Goal: Task Accomplishment & Management: Manage account settings

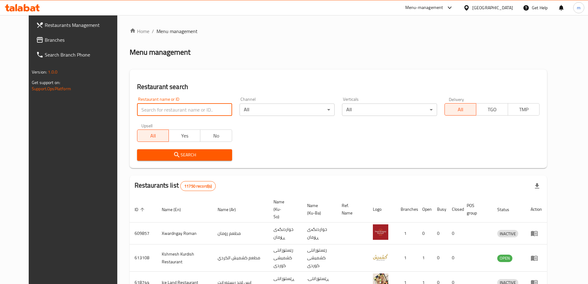
click at [163, 106] on input "search" at bounding box center [184, 109] width 95 height 12
paste input "621839"
type input "621839"
click button "Search" at bounding box center [184, 154] width 95 height 11
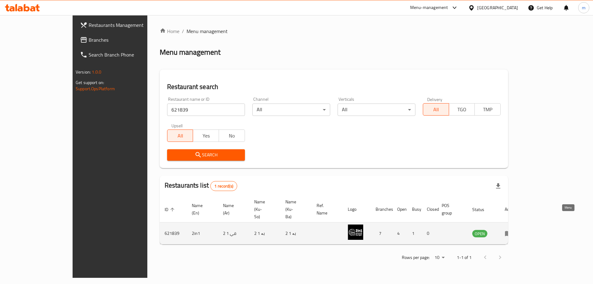
click at [512, 229] on icon "enhanced table" at bounding box center [508, 232] width 7 height 7
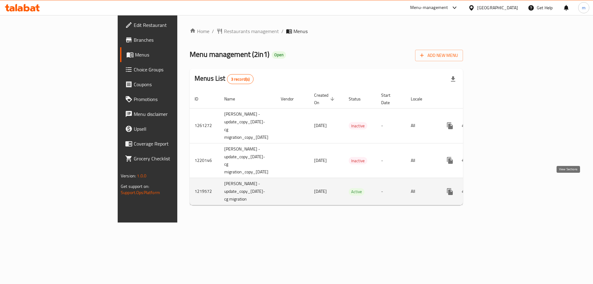
click at [497, 189] on icon "enhanced table" at bounding box center [495, 192] width 6 height 6
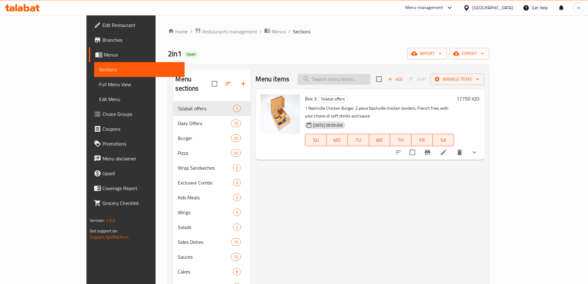
click at [371, 74] on input "search" at bounding box center [334, 79] width 73 height 11
click at [369, 78] on input "search" at bounding box center [334, 79] width 73 height 11
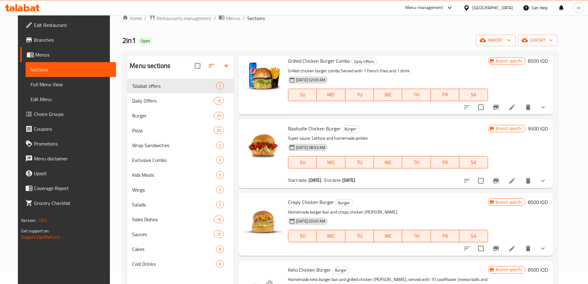
scroll to position [72, 0]
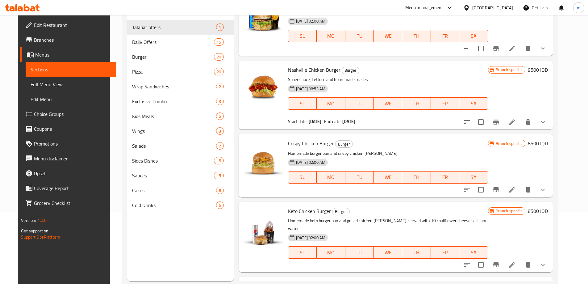
click at [551, 195] on button "show more" at bounding box center [543, 189] width 15 height 15
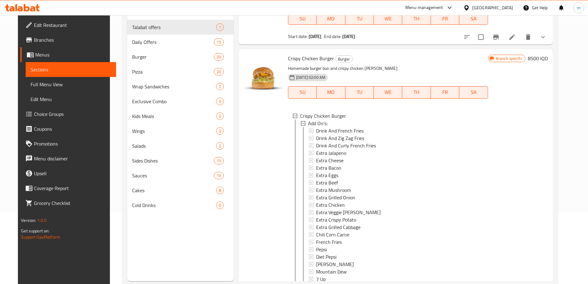
scroll to position [577, 0]
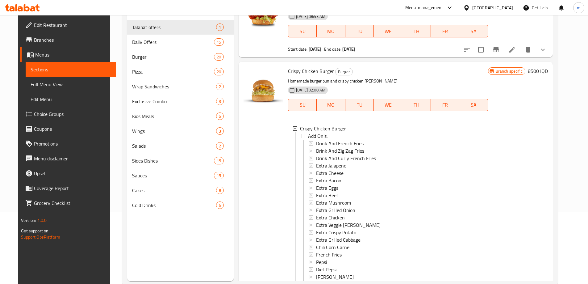
click at [297, 72] on span "Crispy Chicken Burger" at bounding box center [311, 70] width 46 height 9
copy h6 "Crispy Chicken Burger"
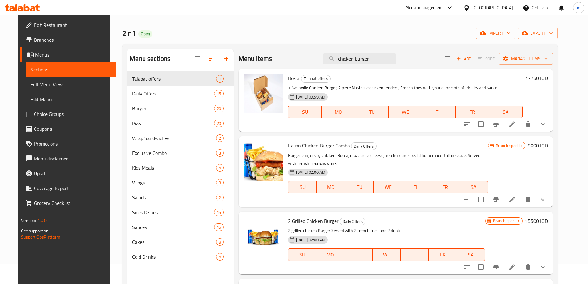
scroll to position [0, 0]
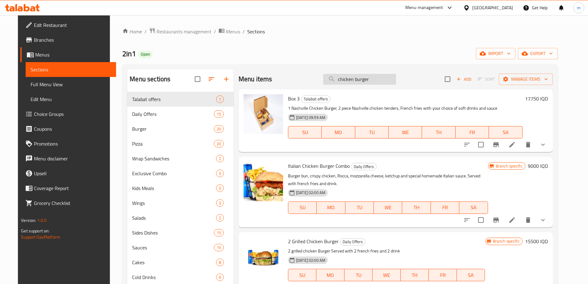
click at [368, 78] on input "chicken burger" at bounding box center [359, 79] width 73 height 11
paste input "eese"
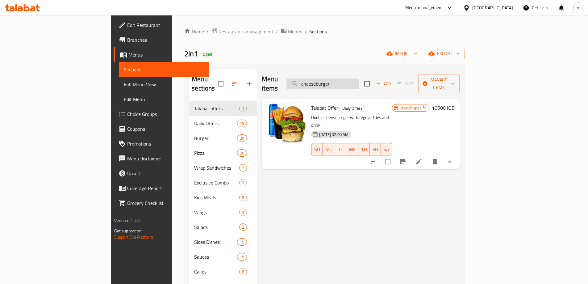
click at [346, 79] on input "cheeseburger" at bounding box center [323, 83] width 73 height 11
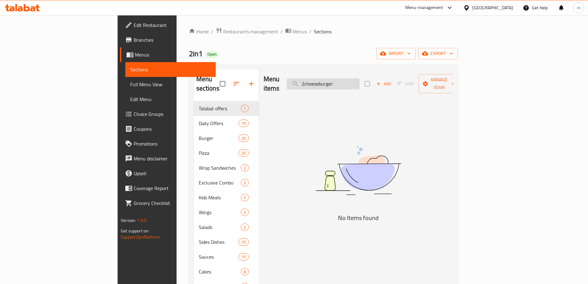
click at [351, 80] on input "2cheeseburger" at bounding box center [323, 83] width 73 height 11
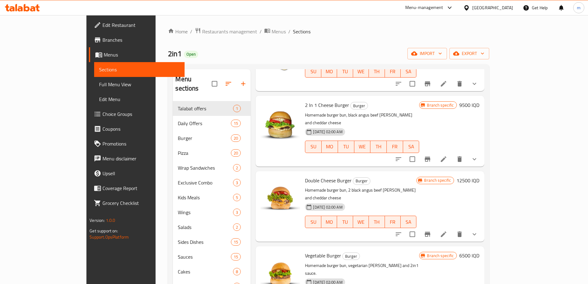
scroll to position [432, 0]
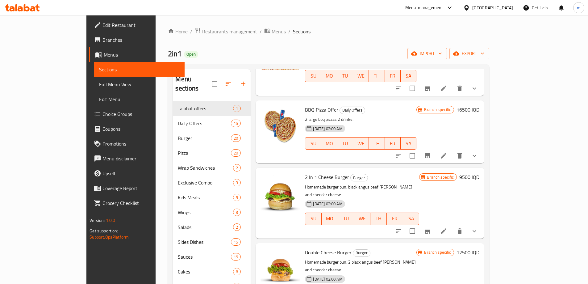
click at [305, 172] on span "2 In 1 Cheese Burger" at bounding box center [327, 176] width 44 height 9
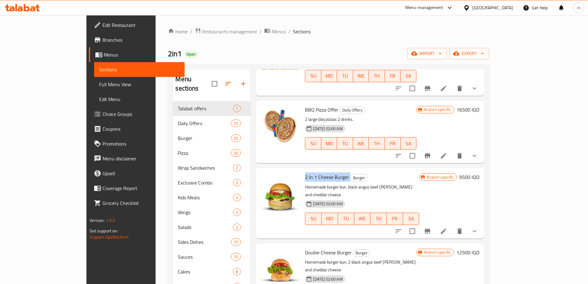
click at [305, 172] on span "2 In 1 Cheese Burger" at bounding box center [327, 176] width 44 height 9
click at [478, 227] on icon "show more" at bounding box center [474, 230] width 7 height 7
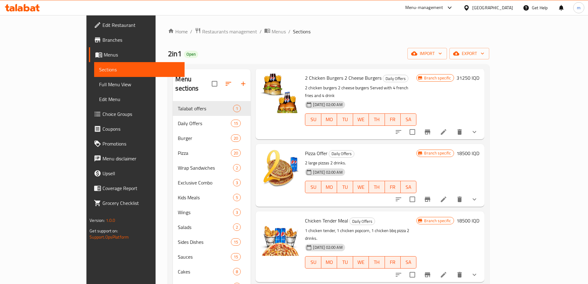
scroll to position [0, 0]
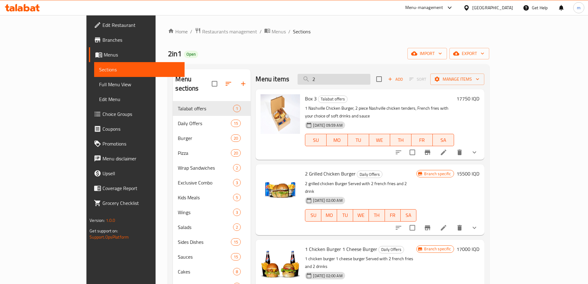
click at [349, 78] on input "2" at bounding box center [334, 79] width 73 height 11
paste input "Crispy Chicken Burger"
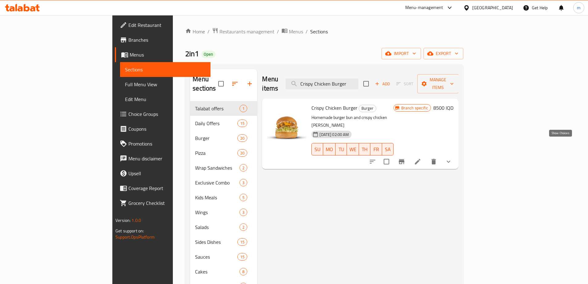
click at [452, 158] on icon "show more" at bounding box center [448, 161] width 7 height 7
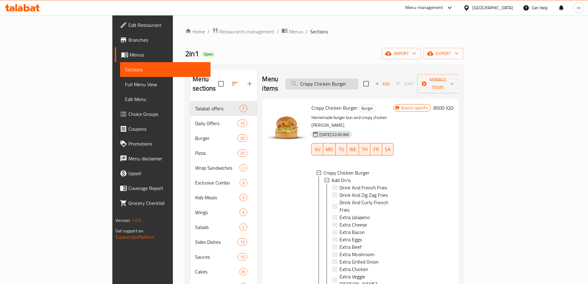
click at [372, 85] on div "Menu items Crispy Chicken Burger Add Sort Manage items" at bounding box center [360, 83] width 196 height 29
click at [359, 79] on input "Crispy Chicken Burger" at bounding box center [322, 83] width 73 height 11
paste input "Nashville b"
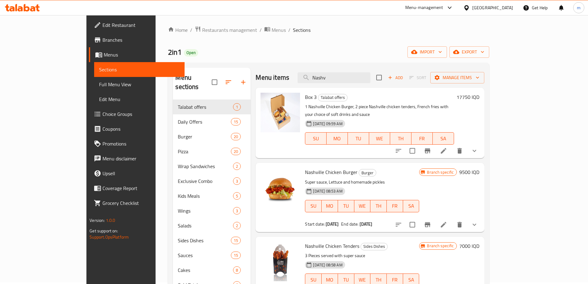
scroll to position [86, 0]
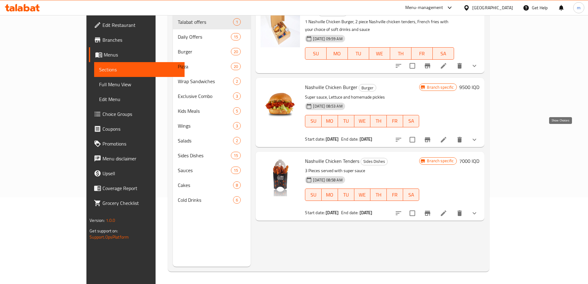
type input "Nashv"
click at [478, 136] on icon "show more" at bounding box center [474, 139] width 7 height 7
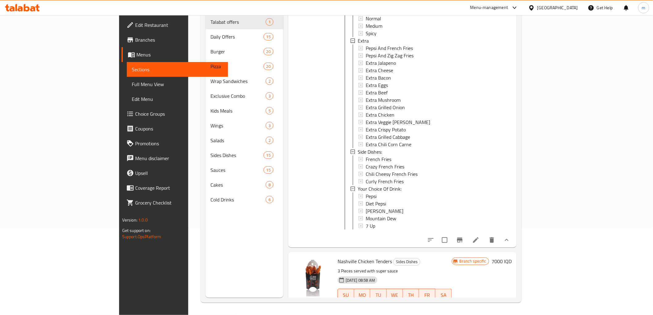
scroll to position [167, 0]
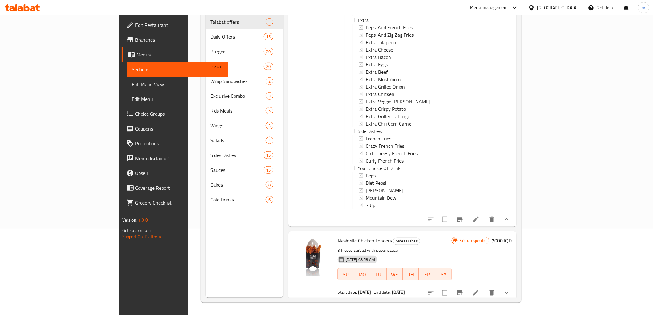
click at [485, 218] on li at bounding box center [476, 219] width 17 height 11
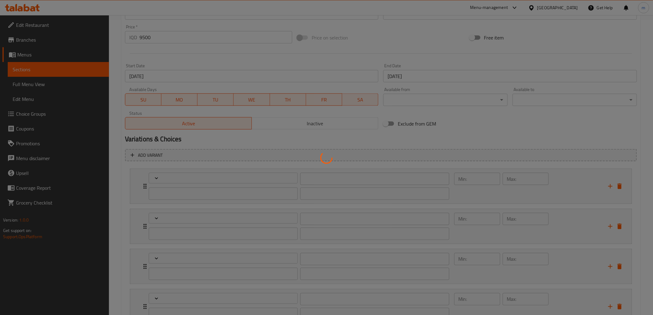
scroll to position [346, 0]
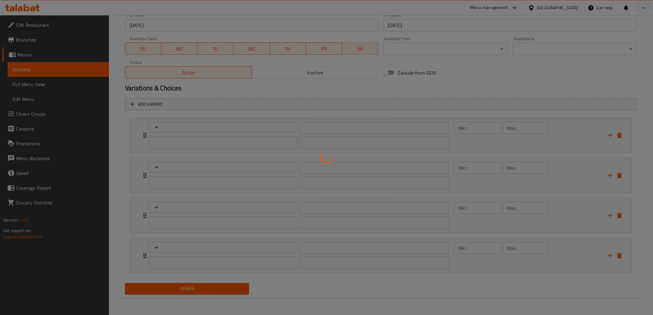
type input "إختيارك من مستوى حرارة:"
type input "هەڵبژاردنت لە ئاستی گەرمی:"
type input "1"
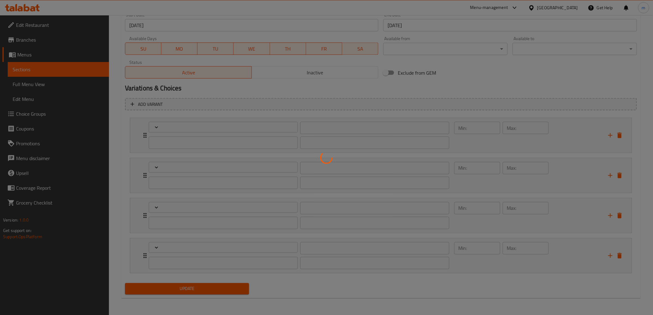
type input "الإكسترا"
type input "ئێکسترا"
type input "0"
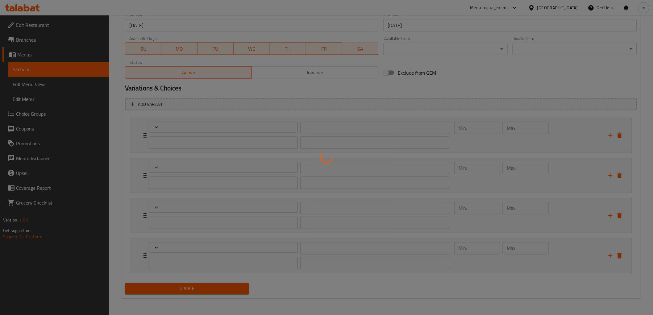
type input "الأطباق الجانبية:"
type input "ژەمە لاوەکییەکان:"
type input "0"
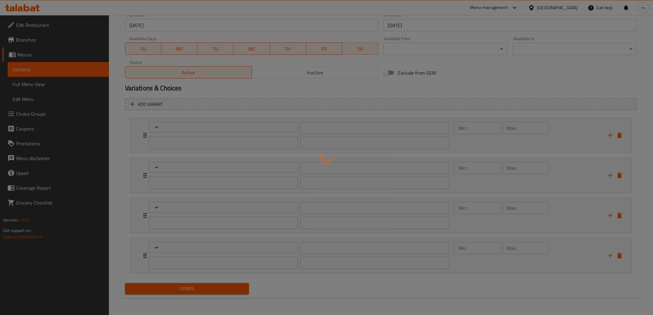
type input "إختيارك من المشروب:"
type input "هەڵبژاردنت لە خواردنەوە:"
type input "0"
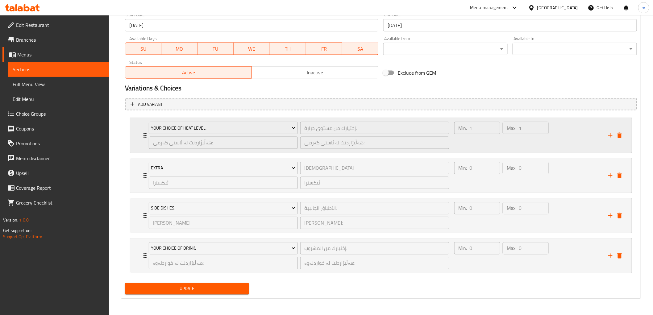
click at [484, 140] on div "Min: 1 ​" at bounding box center [477, 136] width 48 height 30
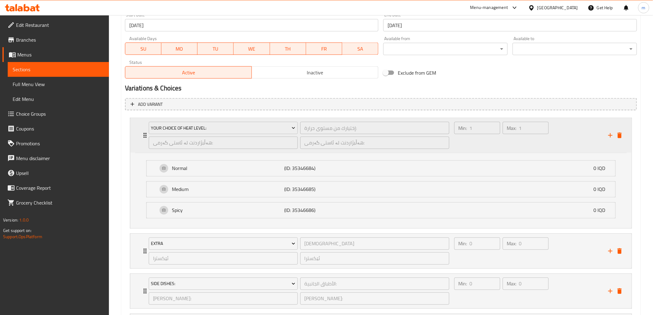
click at [484, 140] on div "Min: 1 ​" at bounding box center [477, 136] width 48 height 30
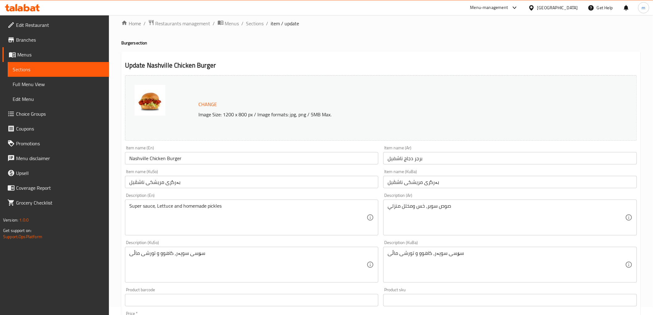
scroll to position [0, 0]
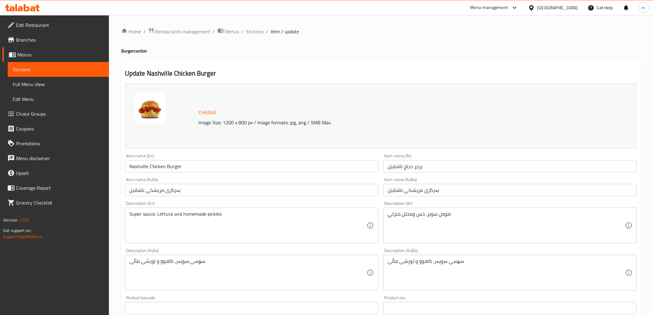
click at [187, 166] on input "Nashville Chicken Burger" at bounding box center [252, 166] width 254 height 12
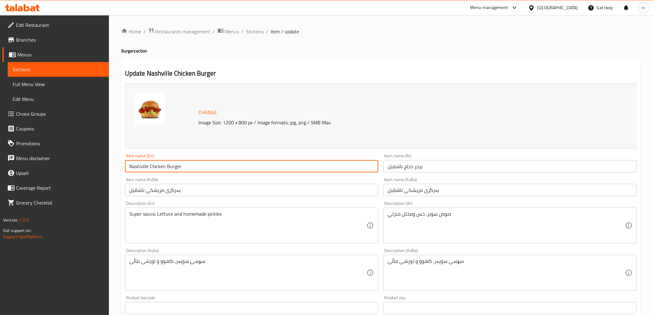
click at [187, 166] on input "Nashville Chicken Burger" at bounding box center [252, 166] width 254 height 12
click at [261, 32] on span "Sections" at bounding box center [255, 31] width 18 height 7
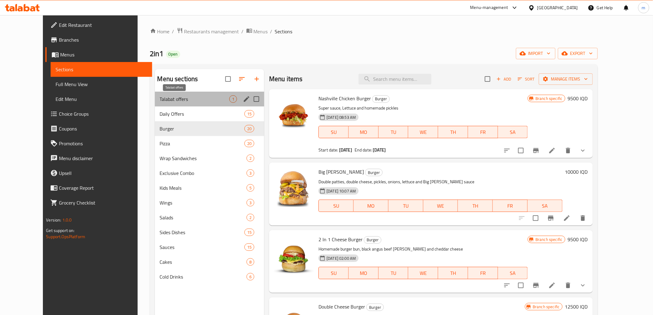
click at [181, 101] on span "Talabat offers" at bounding box center [195, 98] width 70 height 7
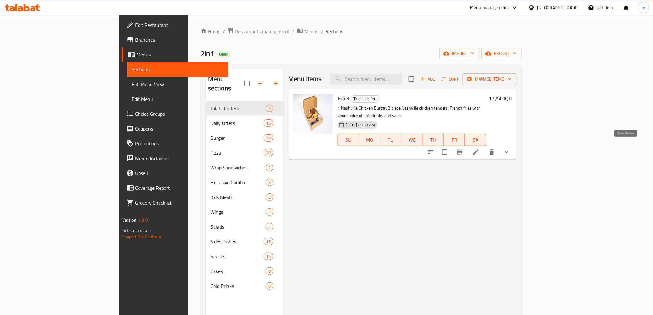
click at [511, 149] on icon "show more" at bounding box center [506, 152] width 7 height 7
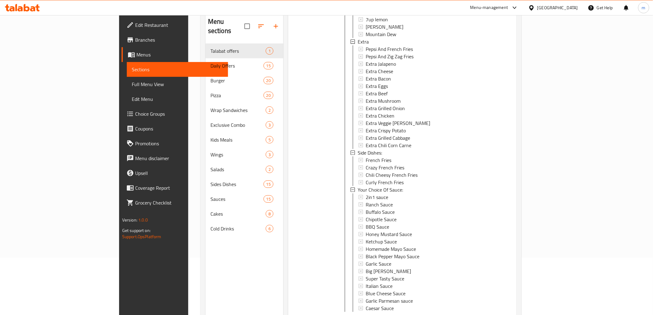
scroll to position [86, 0]
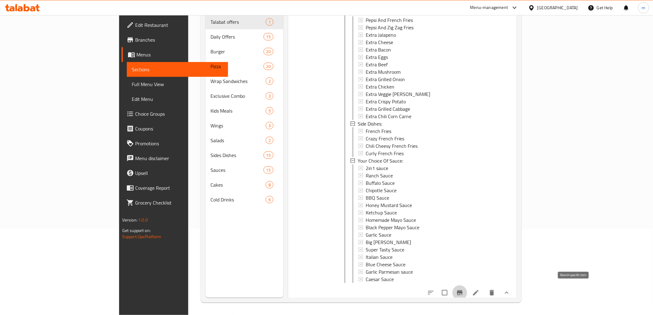
click at [463, 283] on icon "Branch-specific-item" at bounding box center [460, 293] width 6 height 5
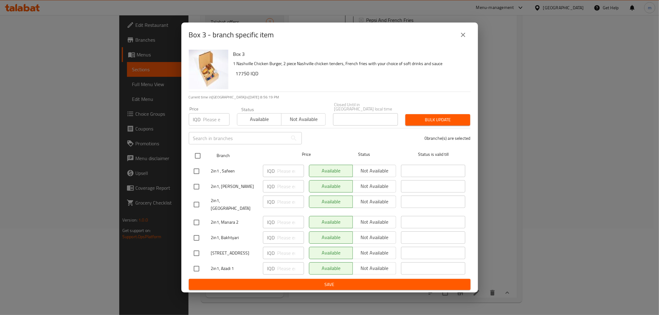
click at [199, 155] on input "checkbox" at bounding box center [197, 155] width 13 height 13
checkbox input "true"
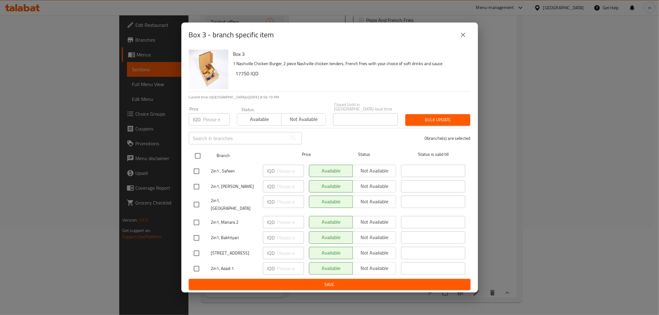
checkbox input "true"
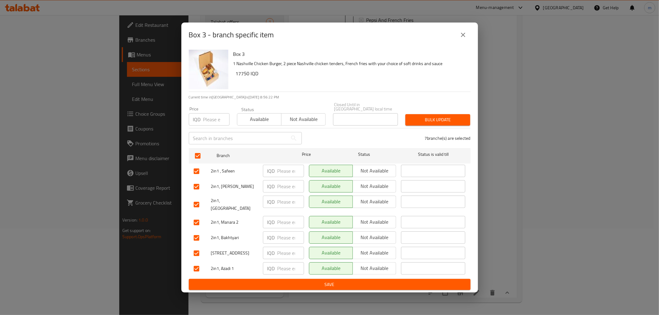
drag, startPoint x: 373, startPoint y: 172, endPoint x: 371, endPoint y: 178, distance: 5.4
click at [373, 172] on span "Not available" at bounding box center [374, 170] width 39 height 9
click at [374, 186] on span "Not available" at bounding box center [374, 186] width 39 height 9
drag, startPoint x: 375, startPoint y: 198, endPoint x: 376, endPoint y: 204, distance: 5.9
click at [376, 198] on span "Not available" at bounding box center [374, 201] width 39 height 9
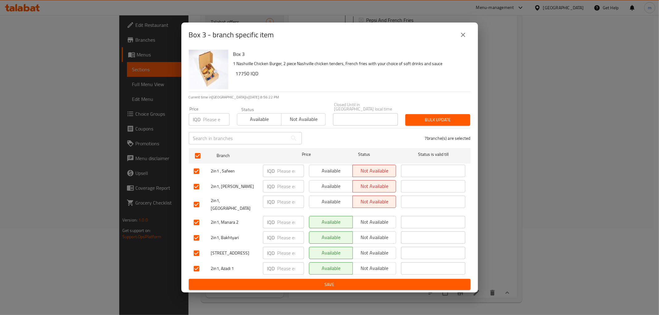
click at [377, 218] on span "Not available" at bounding box center [374, 222] width 39 height 9
click at [378, 233] on span "Not available" at bounding box center [374, 237] width 39 height 9
click at [377, 247] on button "Not available" at bounding box center [374, 253] width 44 height 12
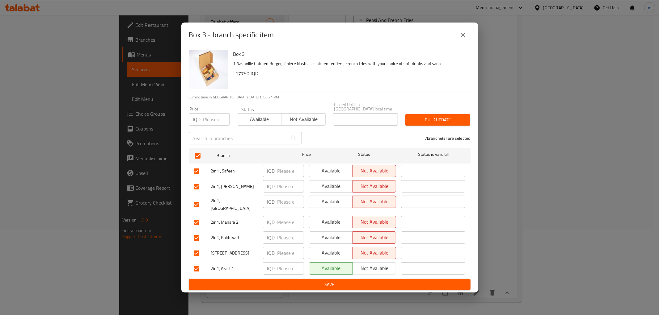
click at [374, 264] on span "Not available" at bounding box center [374, 268] width 39 height 9
click at [370, 279] on button "Save" at bounding box center [330, 284] width 282 height 11
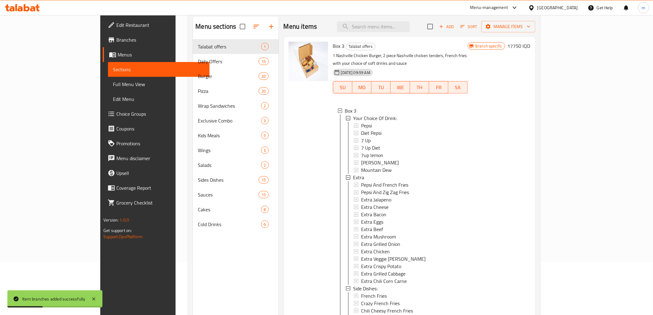
scroll to position [0, 0]
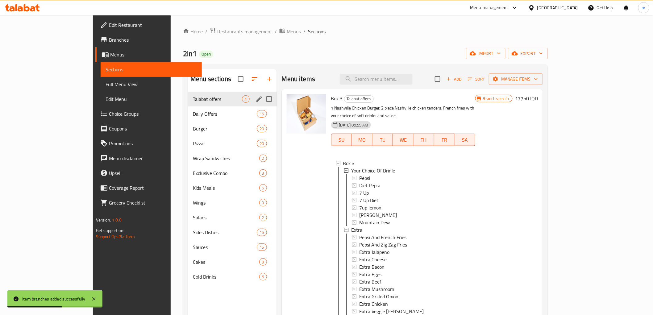
click at [263, 98] on input "Menu sections" at bounding box center [269, 99] width 13 height 13
checkbox input "true"
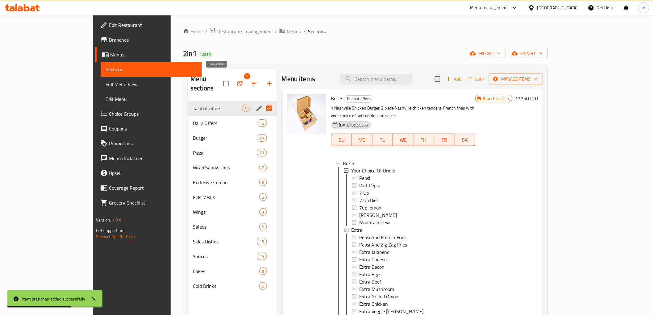
click at [236, 80] on icon "button" at bounding box center [239, 83] width 7 height 7
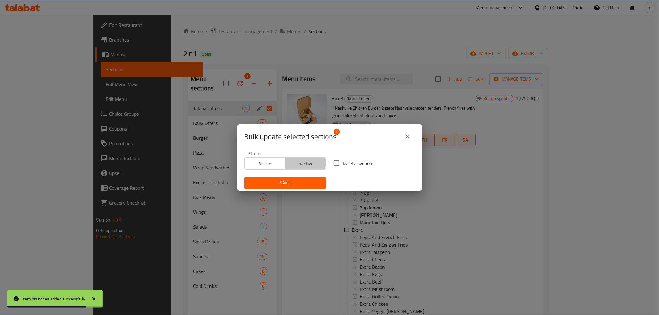
click at [302, 158] on button "Inactive" at bounding box center [305, 163] width 41 height 12
click at [297, 180] on span "Save" at bounding box center [285, 183] width 72 height 8
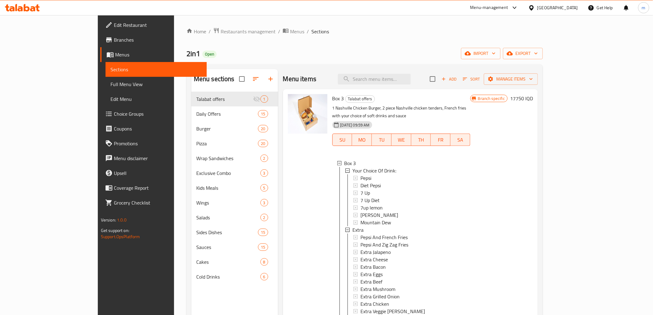
scroll to position [1, 0]
click at [36, 5] on icon at bounding box center [22, 7] width 35 height 7
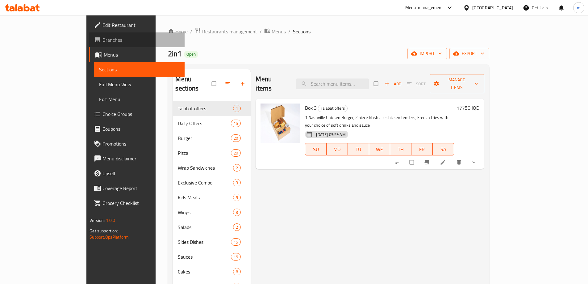
click at [103, 43] on span "Branches" at bounding box center [141, 39] width 77 height 7
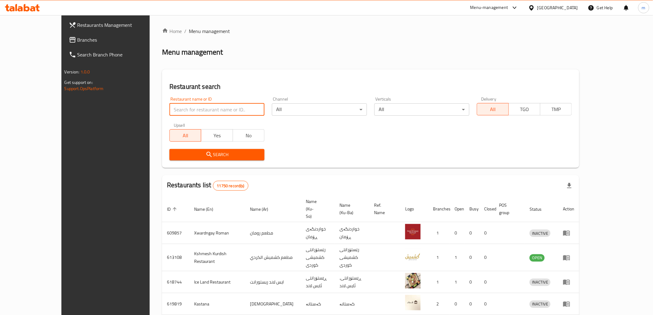
click at [170, 112] on input "search" at bounding box center [217, 109] width 95 height 12
paste input "674876"
type input "674876"
click button "Search" at bounding box center [217, 154] width 95 height 11
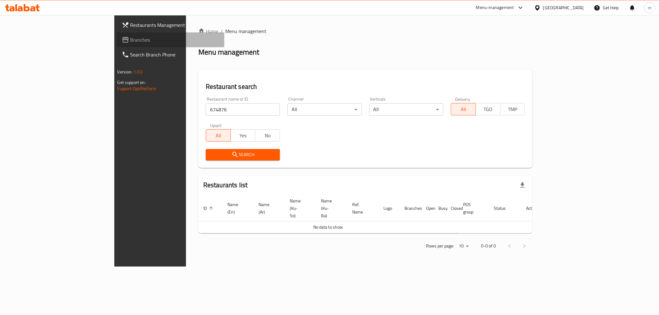
click at [117, 32] on link "Branches" at bounding box center [170, 39] width 107 height 15
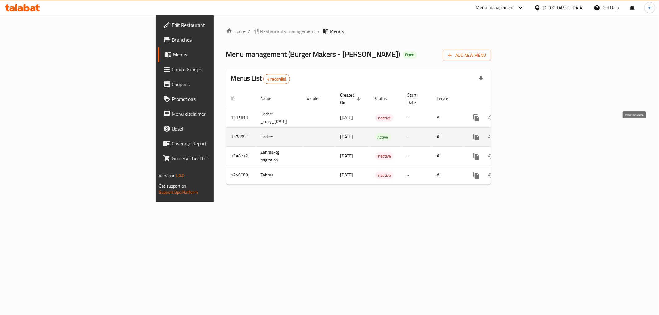
click at [528, 131] on link "enhanced table" at bounding box center [520, 137] width 15 height 15
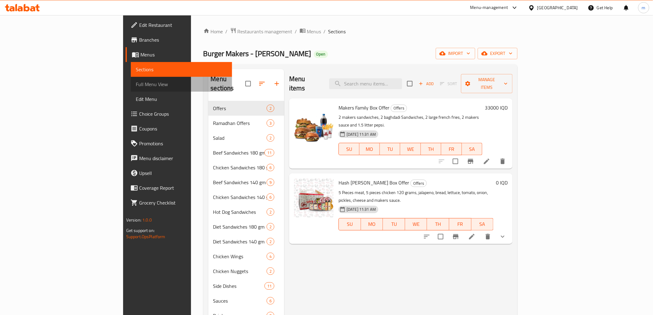
click at [136, 86] on span "Full Menu View" at bounding box center [181, 84] width 91 height 7
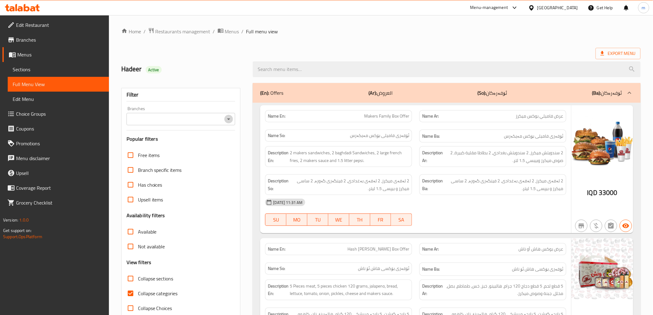
click at [228, 119] on icon "Open" at bounding box center [228, 118] width 7 height 7
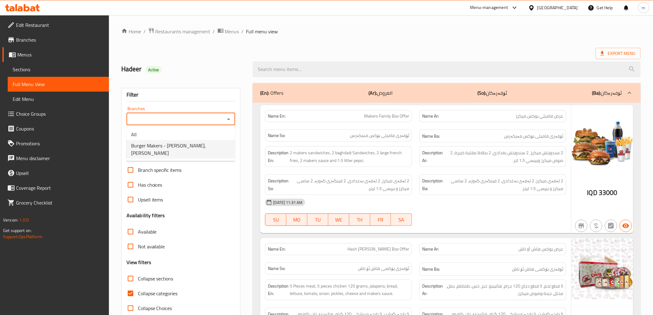
click at [156, 149] on span "Burger Makers - AlMansour, [PERSON_NAME]" at bounding box center [180, 149] width 99 height 15
type input "Burger Makers - AlMansour, [PERSON_NAME]"
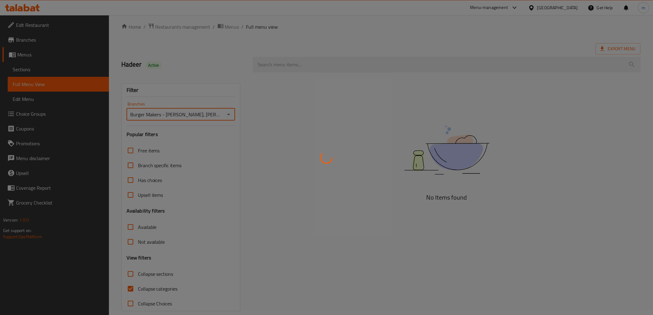
scroll to position [13, 0]
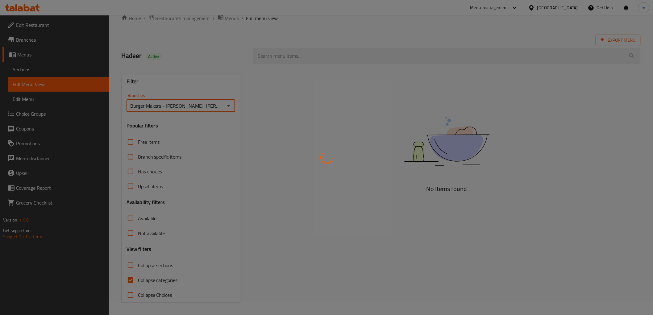
click at [149, 282] on div at bounding box center [326, 157] width 653 height 315
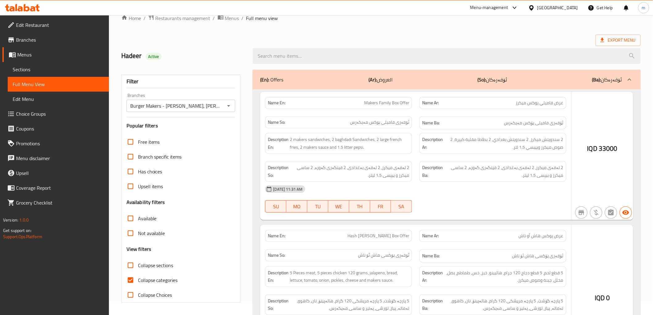
click at [134, 281] on div at bounding box center [326, 157] width 653 height 315
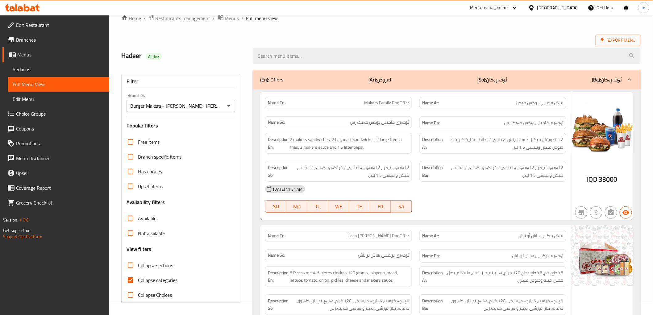
click at [133, 280] on input "Collapse categories" at bounding box center [130, 280] width 15 height 15
checkbox input "false"
click at [134, 262] on input "Collapse sections" at bounding box center [130, 265] width 15 height 15
checkbox input "true"
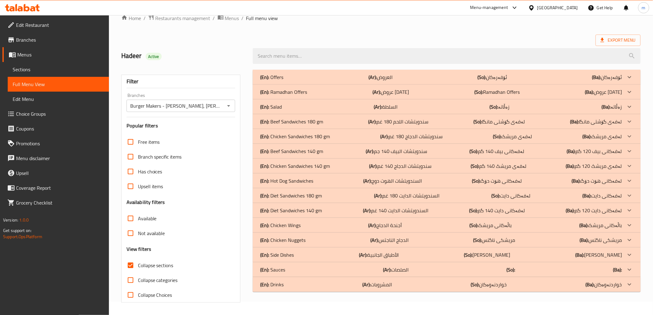
click at [304, 115] on div "(En): Beef Sandwiches 180 gm (Ar): سندويتشات اللحم 180 غم (So): لەفەی گۆشتی مان…" at bounding box center [447, 121] width 388 height 15
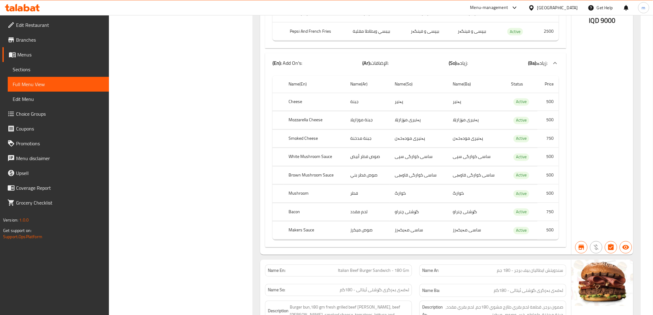
scroll to position [1413, 0]
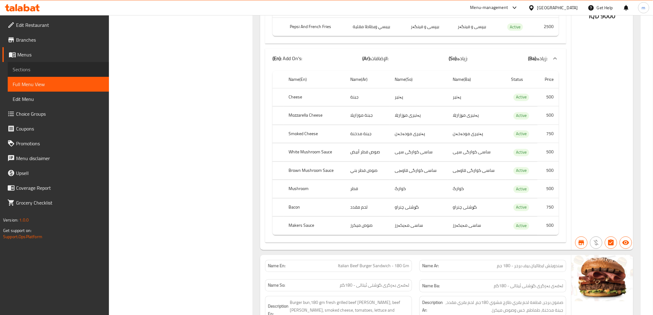
click at [28, 69] on span "Sections" at bounding box center [58, 69] width 91 height 7
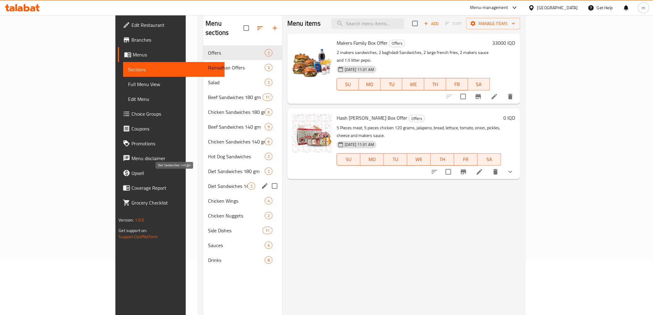
scroll to position [80, 0]
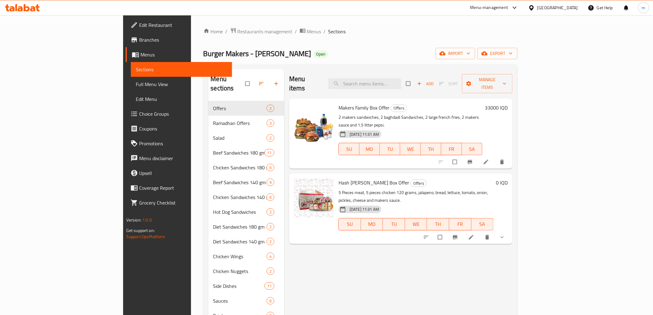
click at [131, 117] on icon at bounding box center [134, 113] width 7 height 7
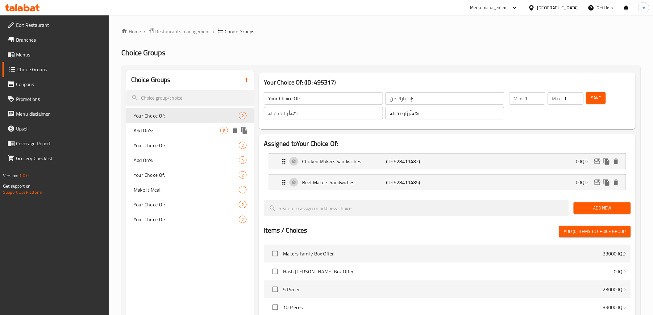
click at [156, 131] on span "Add On's:" at bounding box center [177, 130] width 87 height 7
type input "Add On's:"
type input "الإضافات:"
type input "زیادە:"
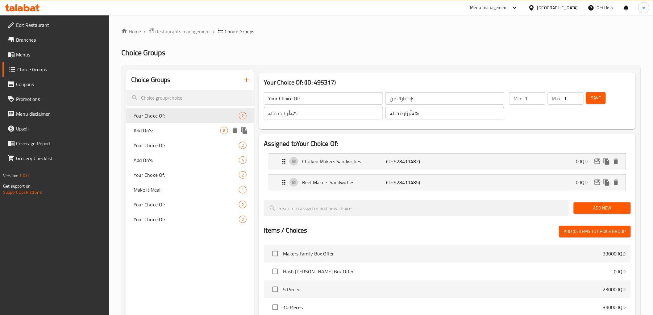
type input "0"
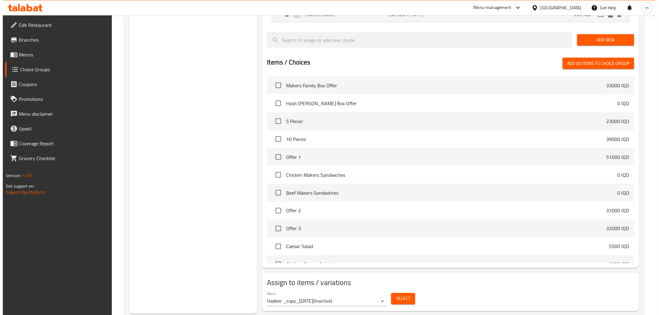
scroll to position [310, 0]
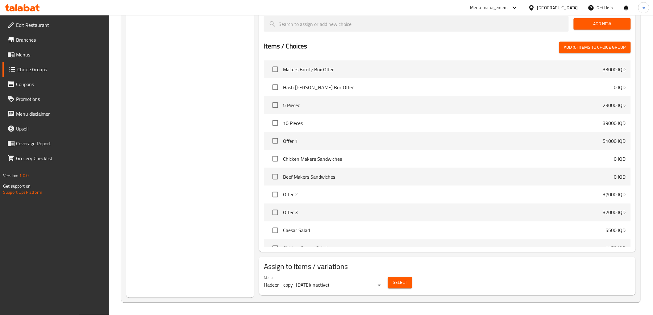
click at [363, 280] on div "Menu Hadeer _copy_05/10/2025 ( Inactive )" at bounding box center [323, 283] width 119 height 15
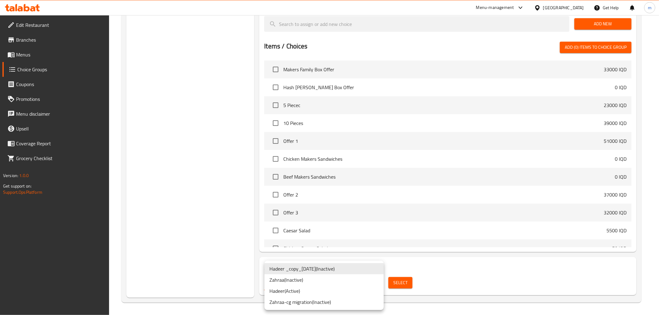
click at [303, 292] on li "Hadeer ( Active )" at bounding box center [323, 291] width 119 height 11
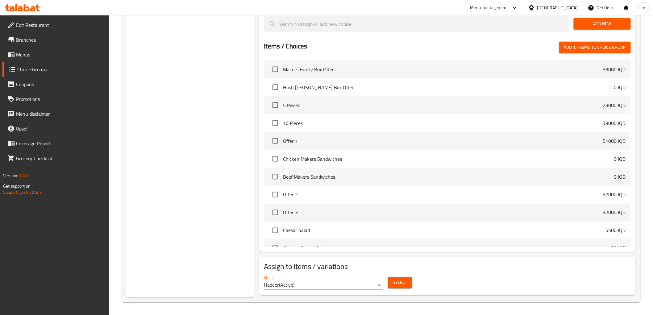
click at [402, 284] on span "Select" at bounding box center [400, 283] width 14 height 8
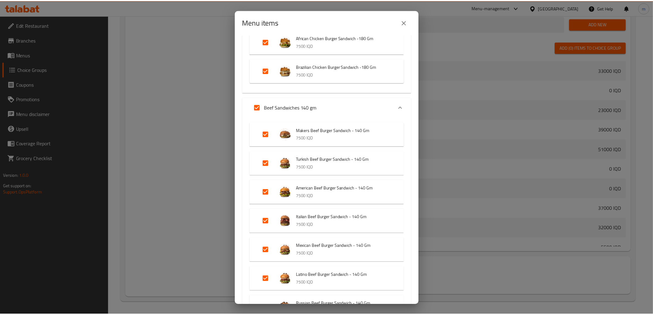
scroll to position [560, 0]
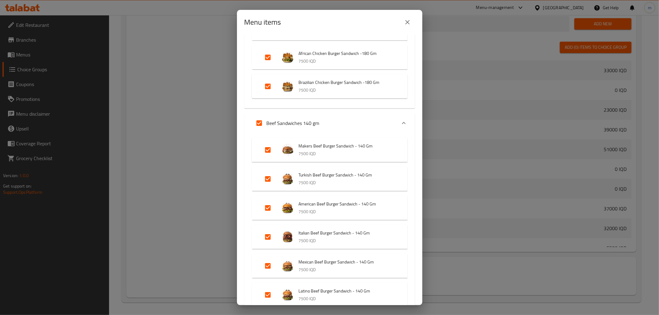
click at [404, 23] on icon "close" at bounding box center [407, 22] width 7 height 7
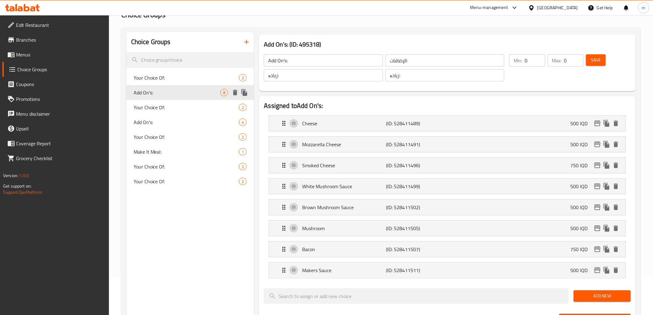
scroll to position [0, 0]
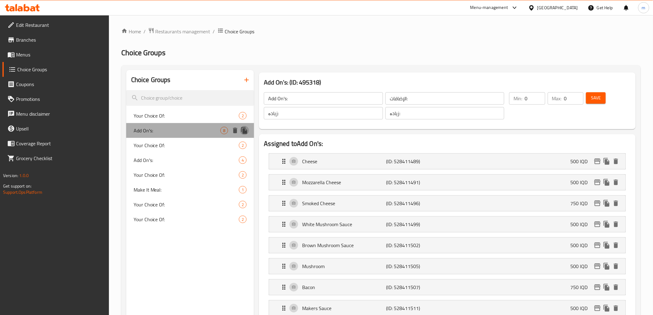
click at [245, 131] on icon "duplicate" at bounding box center [244, 130] width 6 height 7
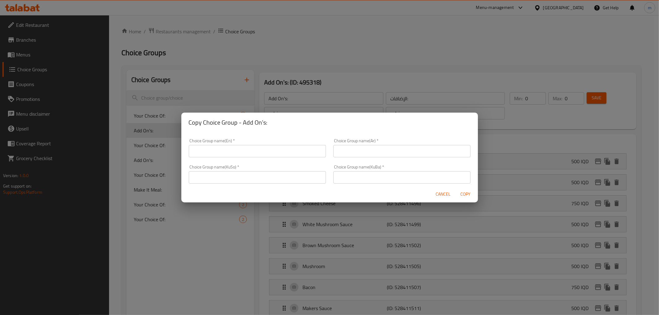
click at [267, 153] on input "text" at bounding box center [257, 151] width 137 height 12
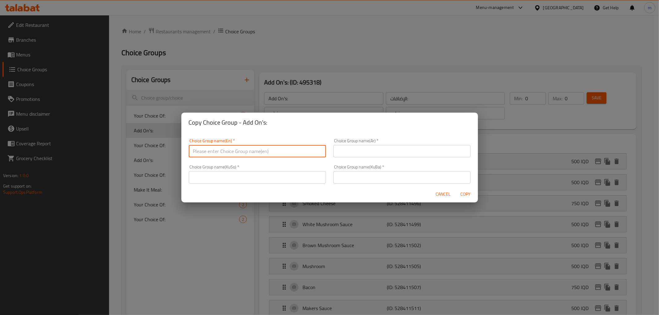
type input "Add On's: m"
click at [354, 149] on input "text" at bounding box center [401, 151] width 137 height 12
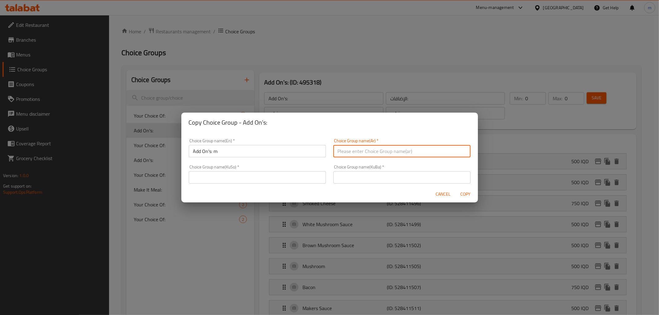
type input "إختيارك من:"
click at [379, 150] on input "إختيارك من:" at bounding box center [401, 151] width 137 height 12
click at [375, 150] on input "text" at bounding box center [401, 151] width 137 height 12
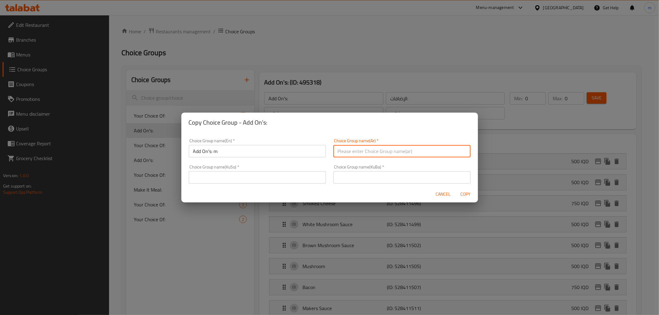
type input "الإضافات:"
drag, startPoint x: 300, startPoint y: 179, endPoint x: 285, endPoint y: 179, distance: 15.7
click at [300, 179] on input "text" at bounding box center [257, 177] width 137 height 12
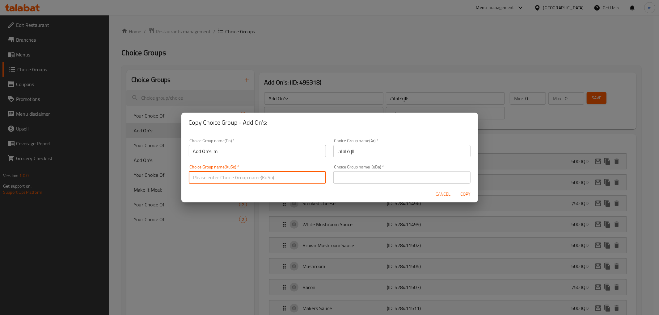
type input "زیادە:"
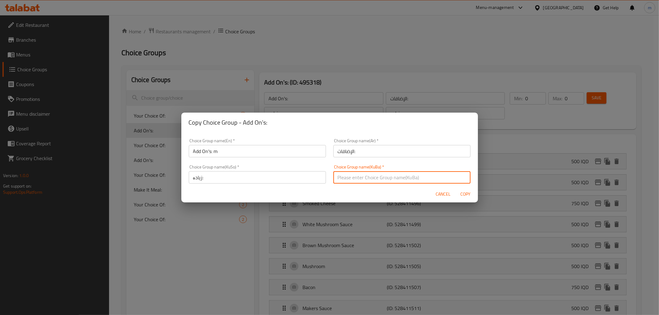
click at [371, 178] on input "text" at bounding box center [401, 177] width 137 height 12
type input "زیادە:"
click at [470, 192] on span "Copy" at bounding box center [465, 195] width 15 height 8
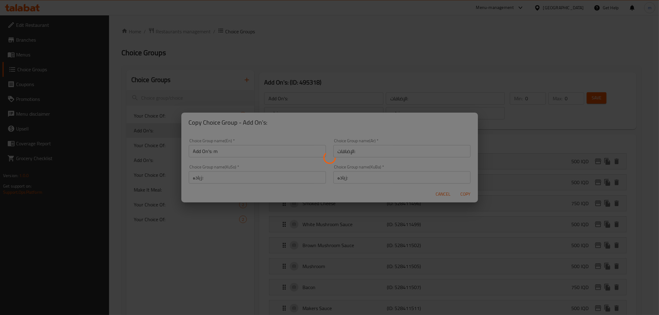
type input "Add On's: m"
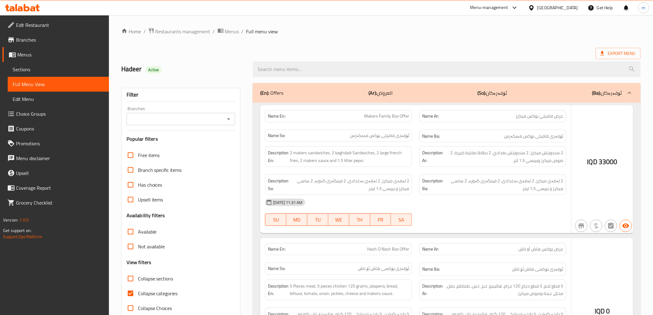
click at [30, 72] on div at bounding box center [326, 157] width 653 height 315
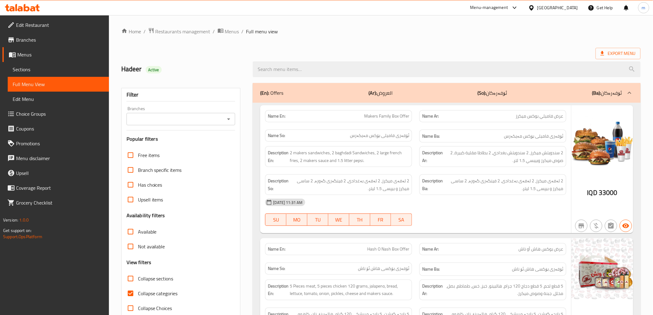
click at [27, 70] on span "Sections" at bounding box center [58, 69] width 91 height 7
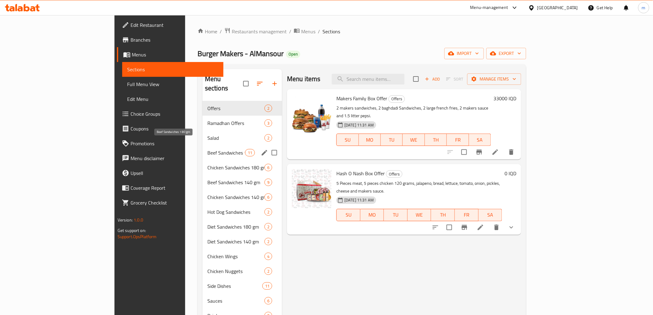
click at [208, 149] on span "Beef Sandwiches 180 gm" at bounding box center [227, 152] width 38 height 7
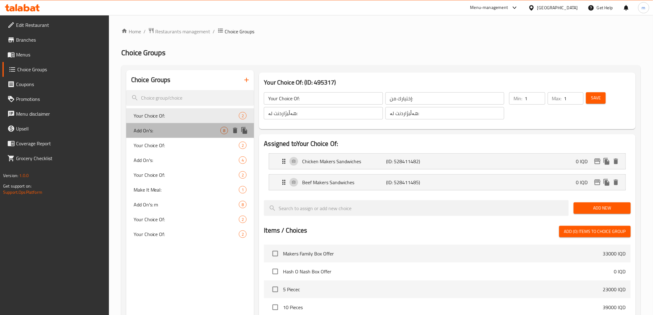
click at [159, 137] on div "Add On's: 8" at bounding box center [190, 130] width 128 height 15
type input "Add On's:"
type input "الإضافات:"
type input "زیادە:"
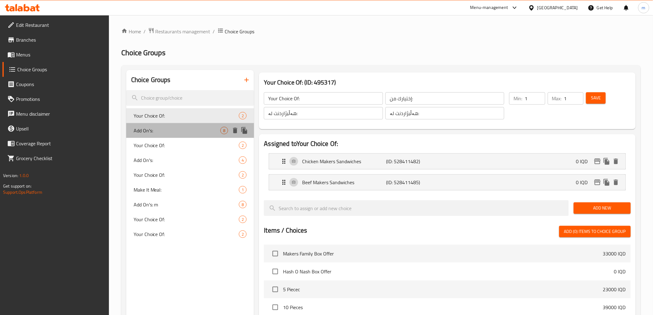
type input "0"
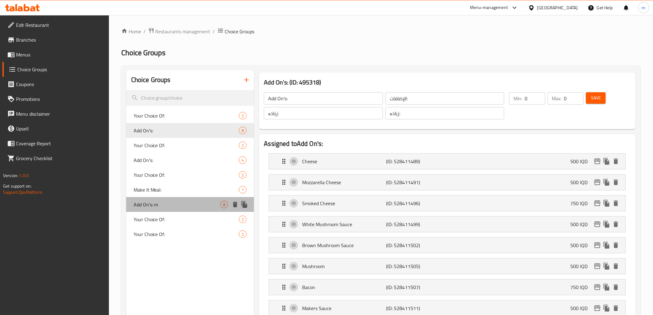
click at [170, 206] on span "Add On's: m" at bounding box center [177, 204] width 87 height 7
type input "Add On's: m"
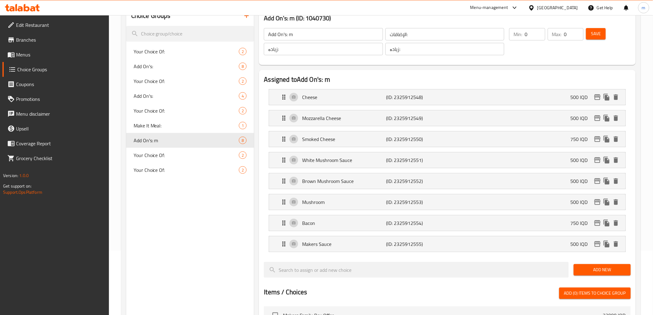
scroll to position [80, 0]
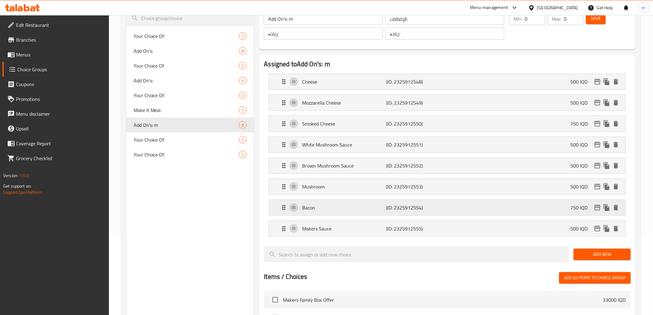
click at [319, 204] on p "Bacon" at bounding box center [344, 207] width 84 height 7
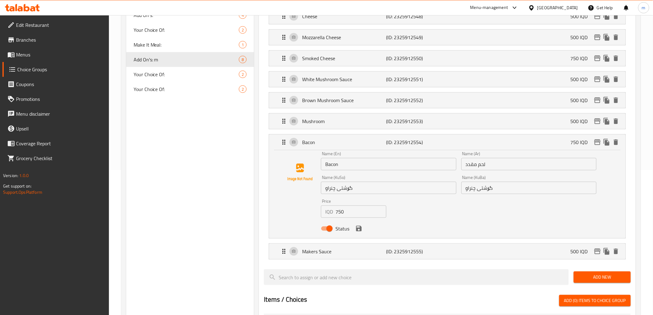
scroll to position [160, 0]
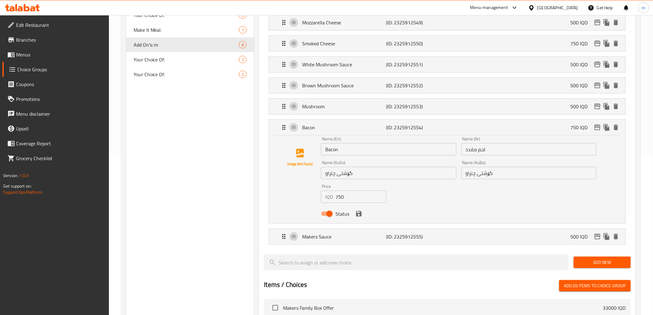
click at [326, 148] on input "Bacon" at bounding box center [388, 149] width 135 height 12
type input "Chicken Bacon"
click at [523, 149] on input "لحم مقدد" at bounding box center [529, 149] width 135 height 12
click at [589, 151] on input "لحم مقدد" at bounding box center [529, 149] width 135 height 12
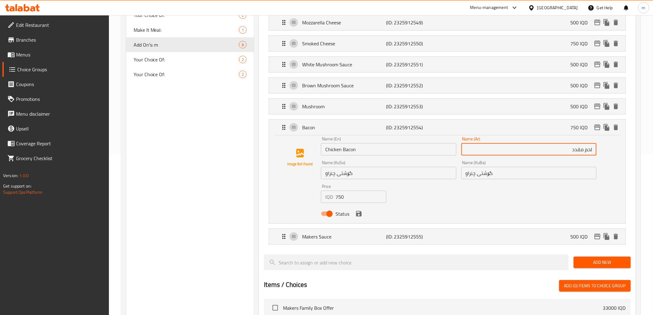
click at [354, 152] on input "Chicken Bacon" at bounding box center [388, 149] width 135 height 12
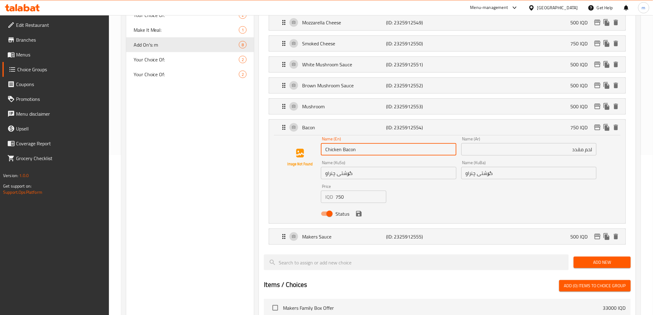
click at [354, 152] on input "Chicken Bacon" at bounding box center [388, 149] width 135 height 12
click at [348, 150] on input "Chicken Bacon" at bounding box center [388, 149] width 135 height 12
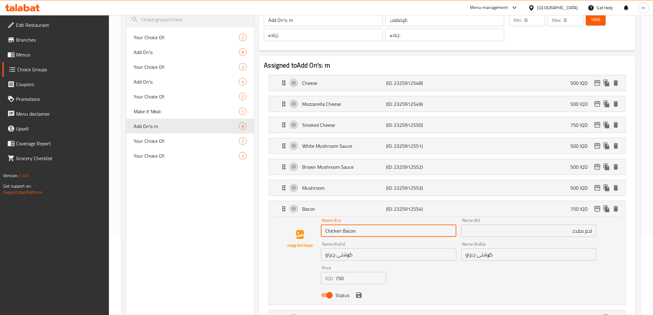
scroll to position [0, 0]
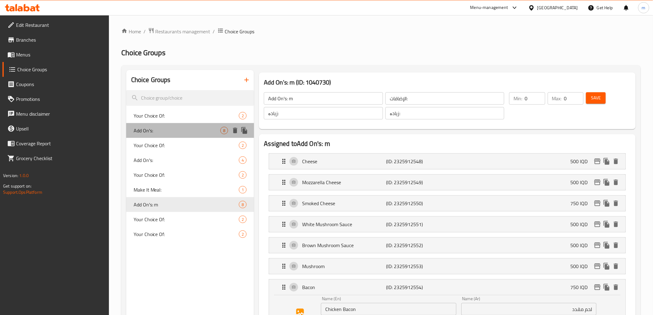
click at [156, 131] on span "Add On's:" at bounding box center [177, 130] width 87 height 7
type input "Add On's:"
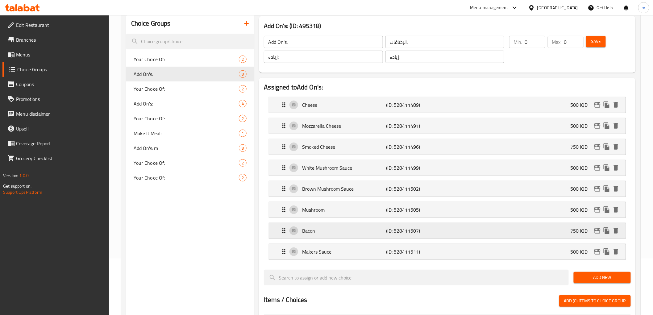
scroll to position [80, 0]
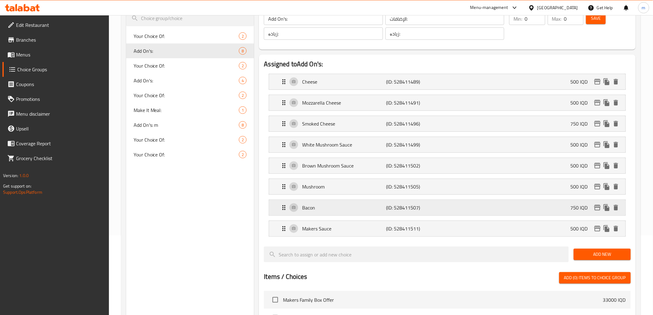
click at [355, 206] on p "Bacon" at bounding box center [344, 207] width 84 height 7
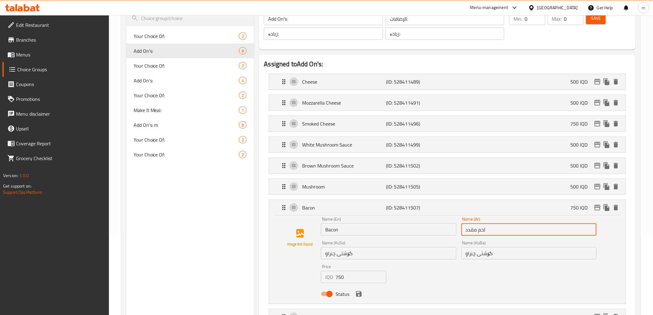
click at [510, 230] on input "لحم مقدد" at bounding box center [529, 230] width 135 height 12
click at [427, 252] on input "گۆشتی چنراو" at bounding box center [388, 253] width 135 height 12
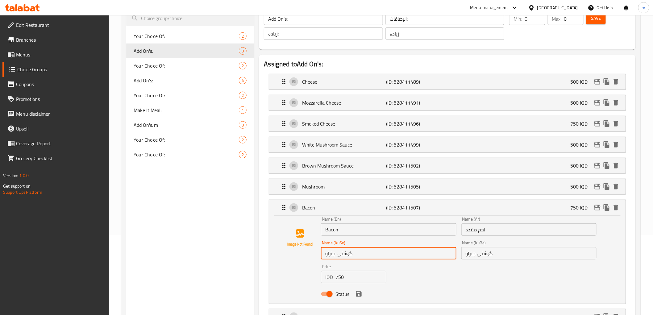
click at [427, 252] on input "گۆشتی چنراو" at bounding box center [388, 253] width 135 height 12
paste input "مانگا"
type input "گۆشتی مانگا چنراو"
click at [501, 256] on input "گۆشتی چنراو" at bounding box center [529, 253] width 135 height 12
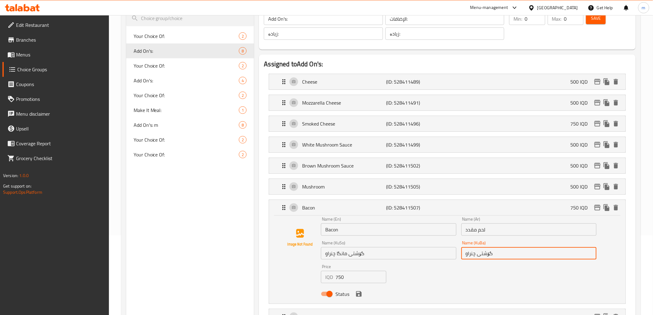
click at [501, 256] on input "گۆشتی چنراو" at bounding box center [529, 253] width 135 height 12
paste input "مانگا"
type input "گۆشتی مانگا چنراو"
click at [493, 232] on input "لحم مقدد" at bounding box center [529, 230] width 135 height 12
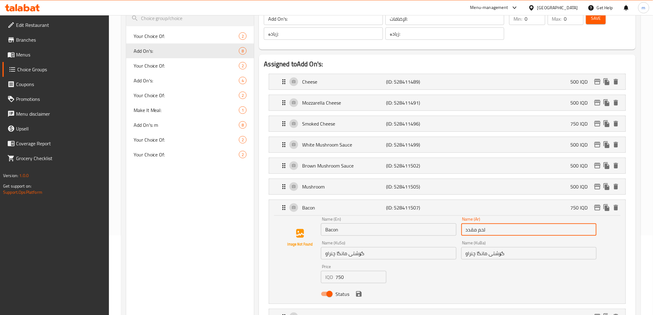
click at [493, 232] on input "لحم مقدد" at bounding box center [529, 230] width 135 height 12
paste input "بقري"
type input "لحم بقري مقدد"
click at [409, 229] on input "Bacon" at bounding box center [388, 230] width 135 height 12
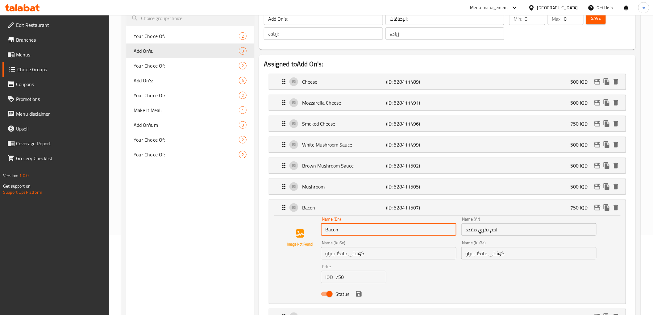
click at [409, 229] on input "Bacon" at bounding box center [388, 230] width 135 height 12
paste input "Beef"
drag, startPoint x: 359, startPoint y: 295, endPoint x: 359, endPoint y: 288, distance: 7.4
click at [359, 295] on icon "save" at bounding box center [358, 294] width 7 height 7
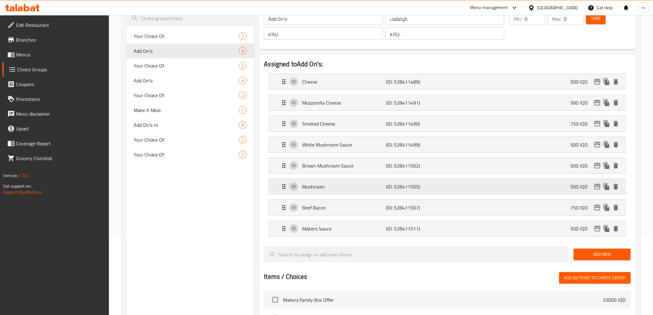
type input "Beef Bacon"
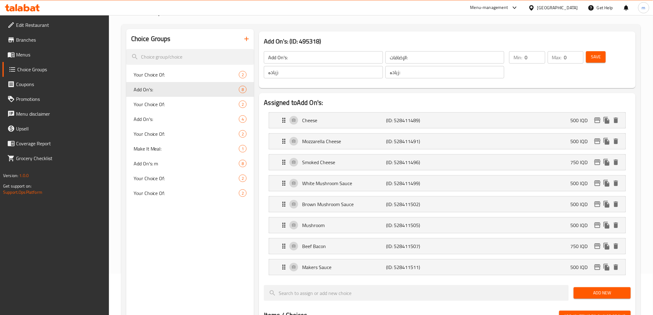
scroll to position [37, 0]
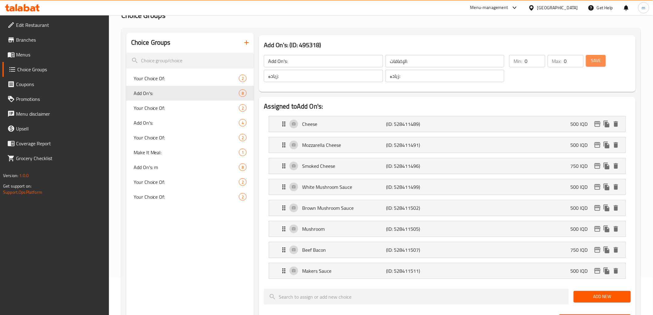
click at [602, 58] on button "Save" at bounding box center [596, 60] width 20 height 11
click at [157, 164] on span "Add On's: m" at bounding box center [177, 167] width 87 height 7
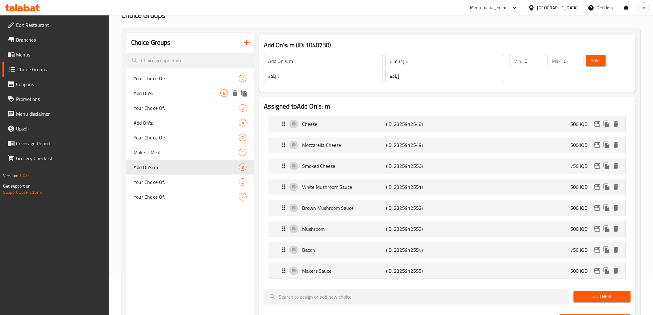
click at [162, 90] on span "Add On's:" at bounding box center [177, 93] width 87 height 7
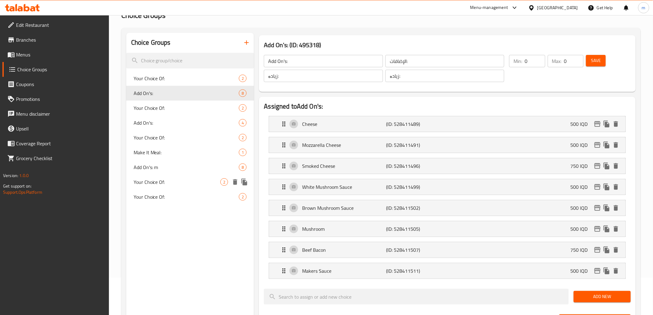
click at [171, 179] on span "Your Choice Of:" at bounding box center [177, 181] width 87 height 7
type input "Your Choice Of:"
type input "إختيارك من:"
type input "هەڵبژاردنت لە:"
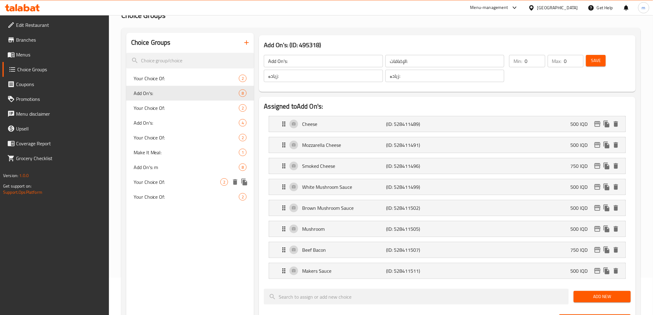
type input "1"
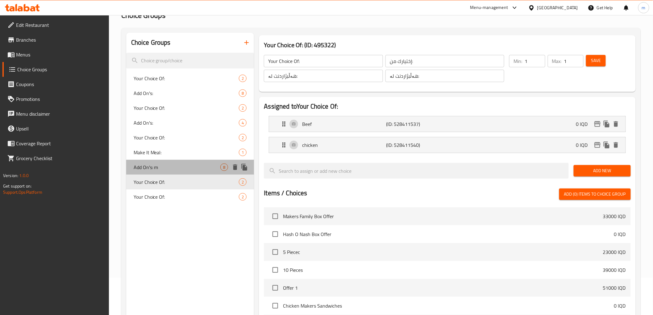
click at [166, 166] on span "Add On's: m" at bounding box center [177, 167] width 87 height 7
type input "Add On's: m"
type input "الإضافات:"
type input "زیادە:"
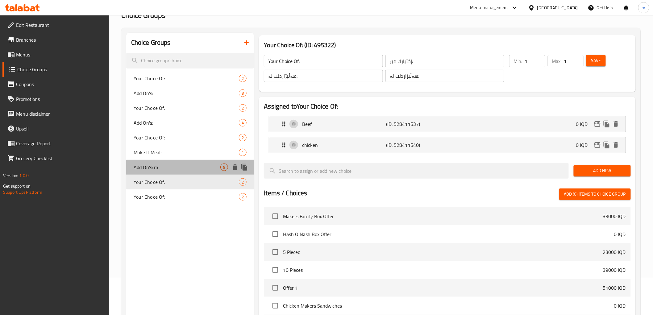
type input "0"
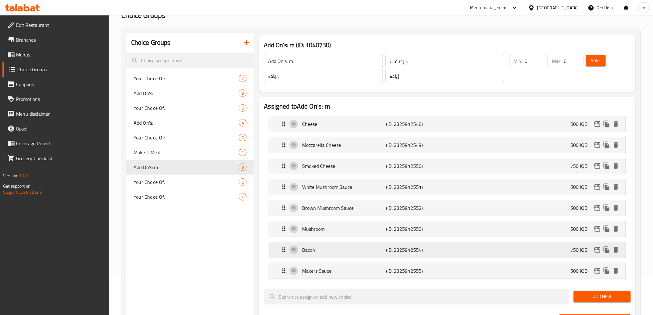
click at [345, 252] on p "Bacon" at bounding box center [344, 249] width 84 height 7
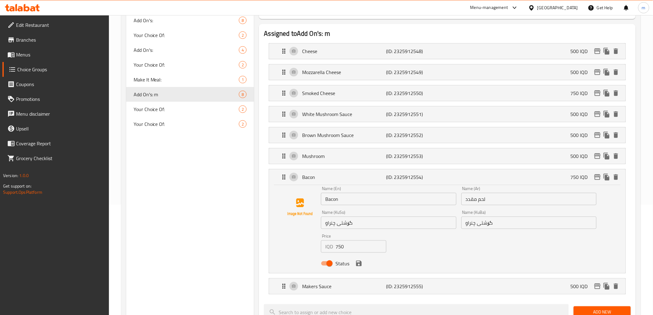
scroll to position [118, 0]
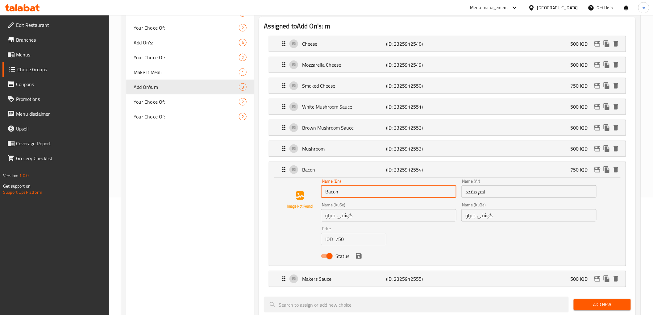
click at [361, 194] on input "Bacon" at bounding box center [388, 192] width 135 height 12
click at [326, 190] on input "Bacon" at bounding box center [388, 192] width 135 height 12
type input "Chicken Bacon"
click at [516, 195] on input "لحم مقدد" at bounding box center [529, 192] width 135 height 12
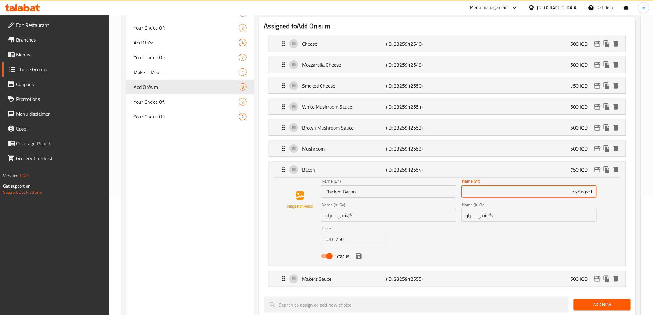
click at [593, 192] on input "لحم مقدد" at bounding box center [529, 192] width 135 height 12
type input "دجاج مقدد"
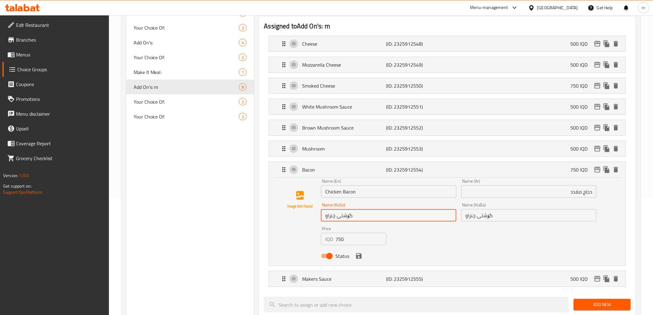
click at [394, 220] on input "گۆشتی چنراو" at bounding box center [388, 215] width 135 height 12
click at [444, 218] on input "گۆشتی چنراو" at bounding box center [388, 215] width 135 height 12
click at [431, 219] on input "مریشکی چنراو" at bounding box center [388, 215] width 135 height 12
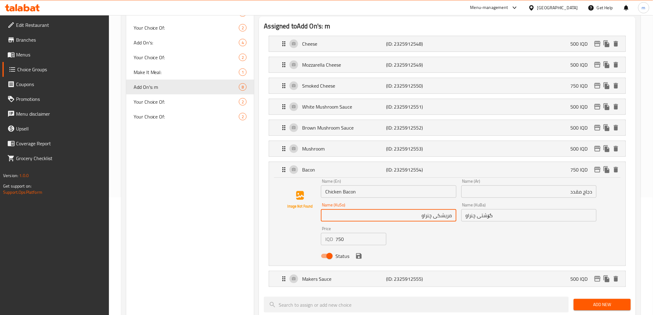
click at [431, 219] on input "مریشکی چنراو" at bounding box center [388, 215] width 135 height 12
type input "مریشکی چنراو"
click at [498, 216] on input "گۆشتی چنراو" at bounding box center [529, 215] width 135 height 12
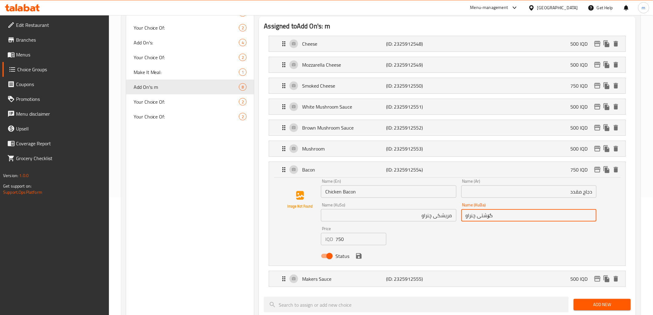
click at [498, 216] on input "گۆشتی چنراو" at bounding box center [529, 215] width 135 height 12
paste input "مریشک"
click at [359, 257] on icon "save" at bounding box center [358, 256] width 7 height 7
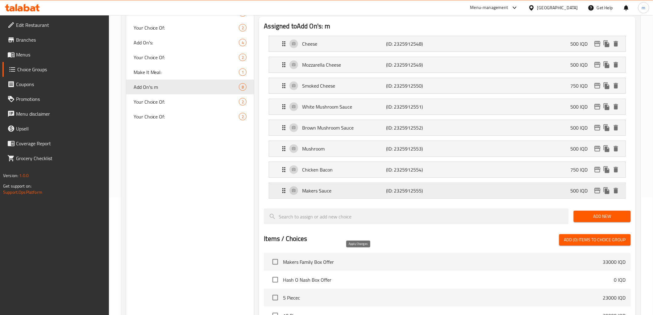
type input "مریشکی چنراو"
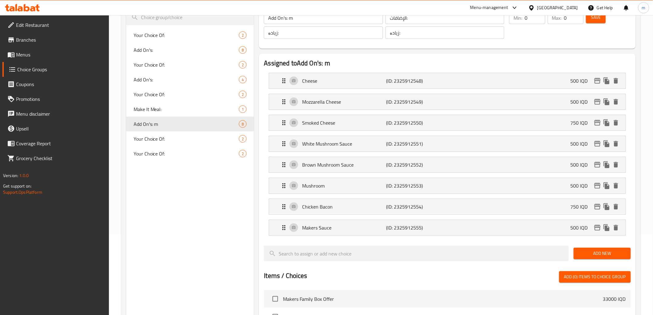
scroll to position [0, 0]
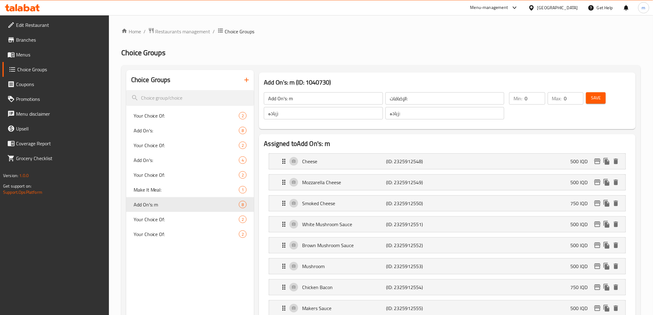
click at [594, 98] on span "Save" at bounding box center [596, 98] width 10 height 8
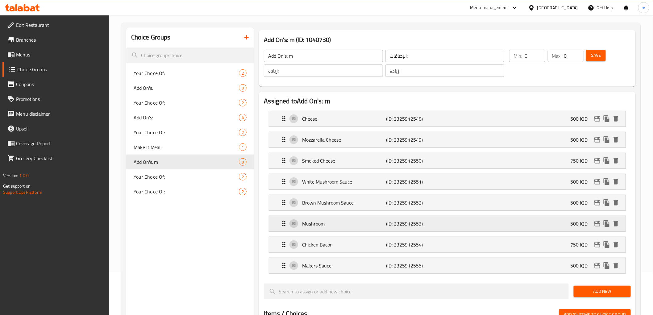
scroll to position [80, 0]
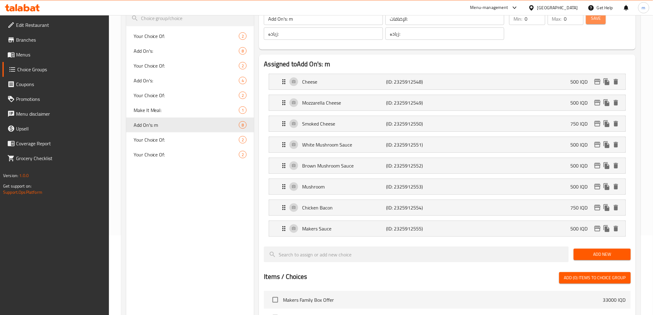
click at [597, 19] on span "Save" at bounding box center [596, 19] width 10 height 8
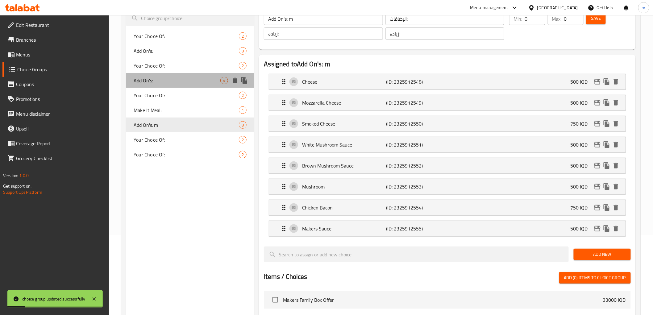
click at [150, 79] on span "Add On's:" at bounding box center [177, 80] width 87 height 7
type input "Add On's:"
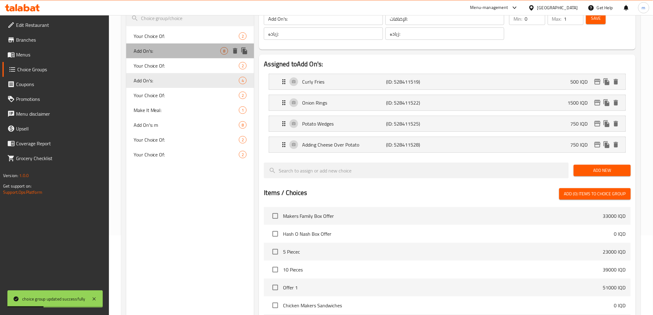
drag, startPoint x: 171, startPoint y: 54, endPoint x: 173, endPoint y: 67, distance: 13.4
click at [171, 55] on div "Add On's: 8" at bounding box center [190, 51] width 128 height 15
type input "0"
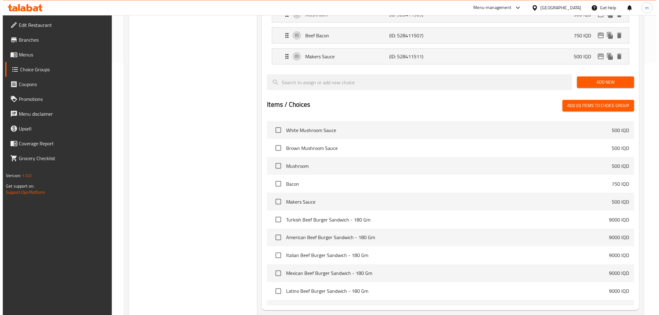
scroll to position [310, 0]
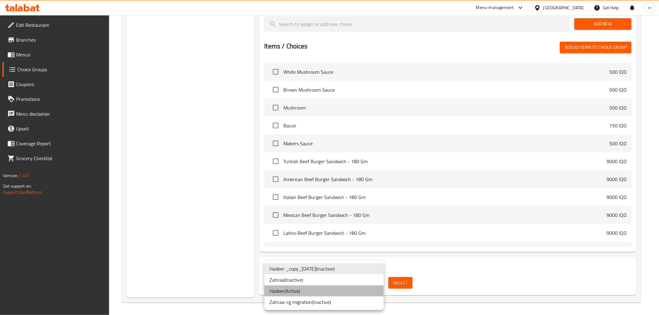
click at [308, 289] on li "Hadeer ( Active )" at bounding box center [323, 291] width 119 height 11
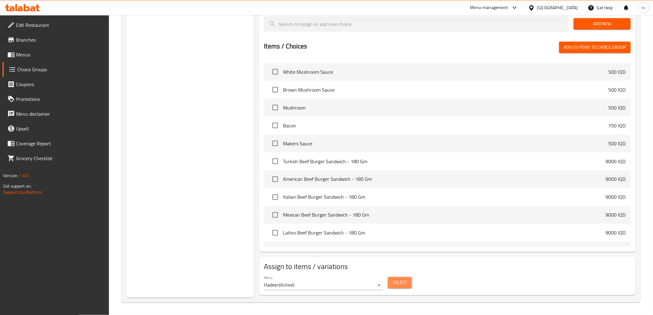
click at [394, 284] on span "Select" at bounding box center [400, 283] width 14 height 8
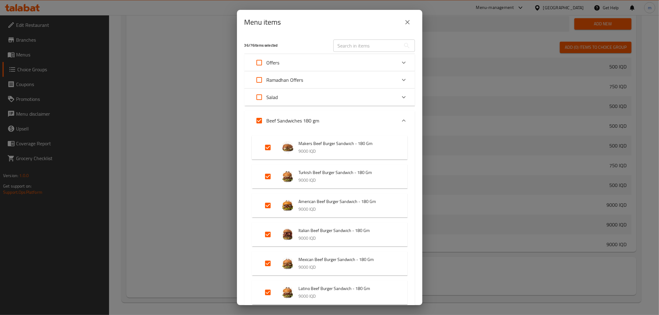
click at [402, 120] on icon "Expand" at bounding box center [404, 121] width 4 height 2
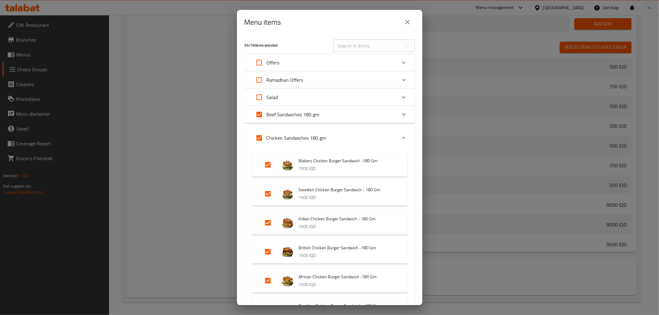
click at [261, 138] on input "Expand" at bounding box center [259, 138] width 15 height 15
checkbox input "false"
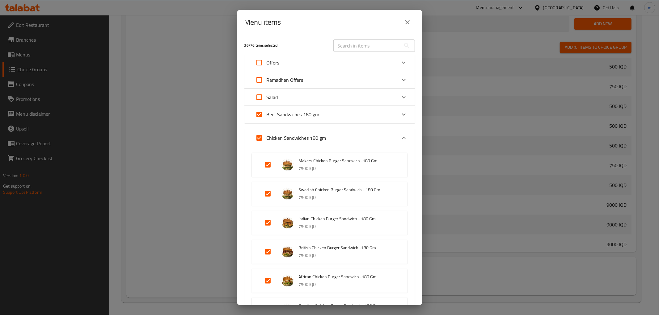
checkbox input "false"
click at [400, 139] on icon "Expand" at bounding box center [403, 137] width 7 height 7
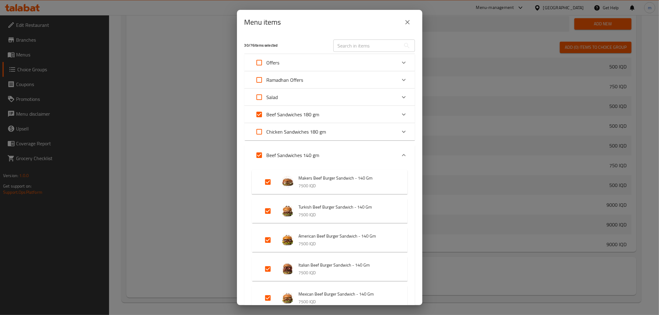
click at [402, 153] on div "Expand" at bounding box center [403, 155] width 15 height 15
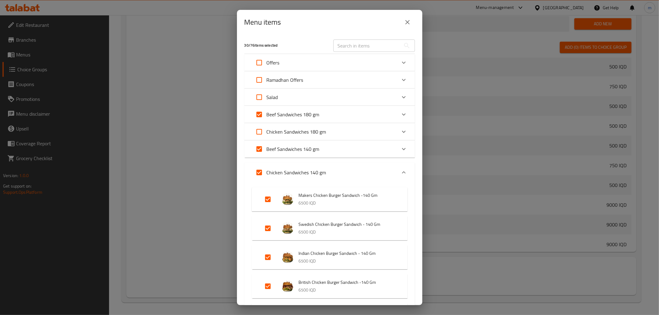
click at [262, 173] on input "Expand" at bounding box center [259, 172] width 15 height 15
checkbox input "false"
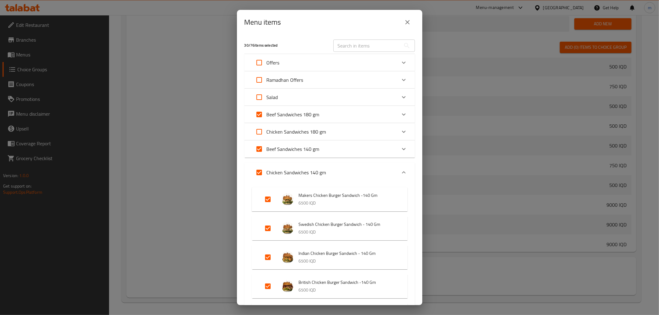
checkbox input "false"
click at [400, 171] on icon "Expand" at bounding box center [403, 172] width 7 height 7
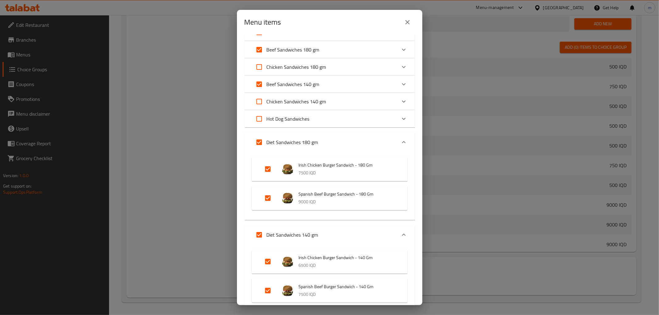
scroll to position [80, 0]
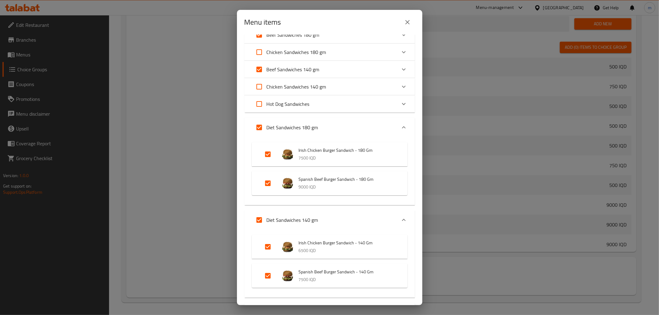
click at [270, 156] on input "Expand" at bounding box center [267, 154] width 15 height 15
checkbox input "false"
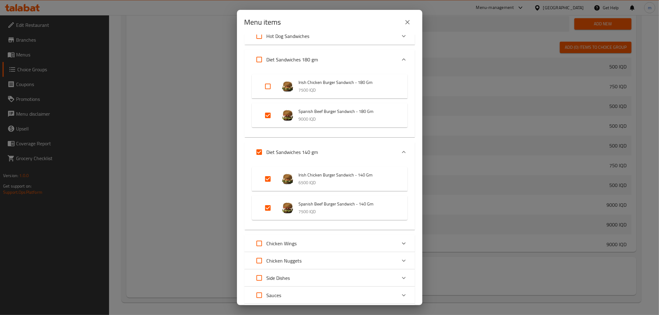
scroll to position [160, 0]
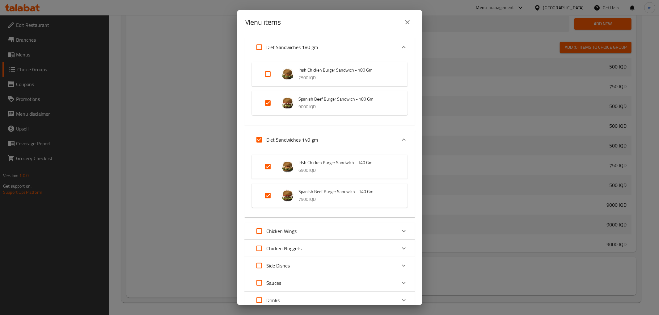
click at [270, 168] on input "Expand" at bounding box center [267, 166] width 15 height 15
checkbox input "false"
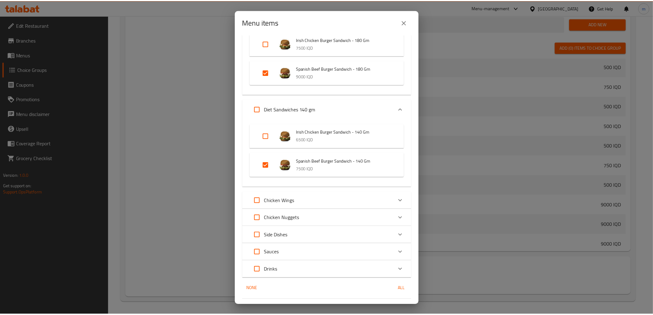
scroll to position [206, 0]
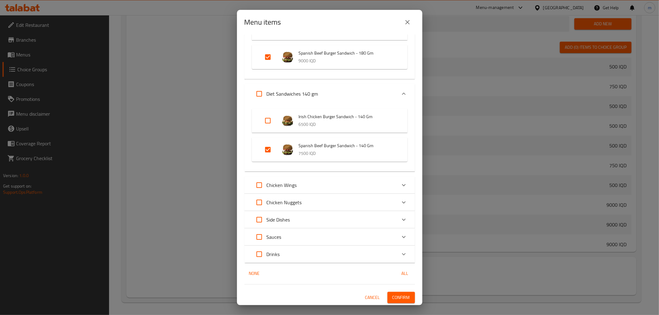
click at [395, 296] on span "Confirm" at bounding box center [401, 298] width 18 height 8
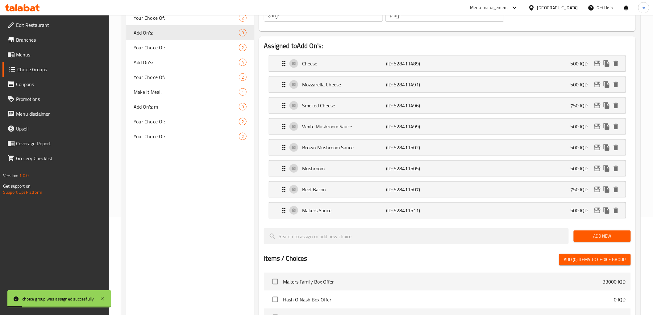
scroll to position [0, 0]
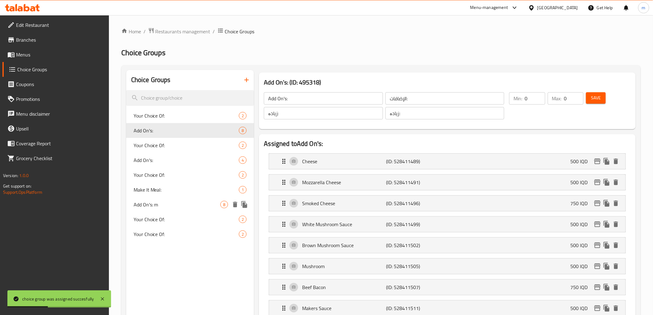
click at [162, 206] on span "Add On's: m" at bounding box center [177, 204] width 87 height 7
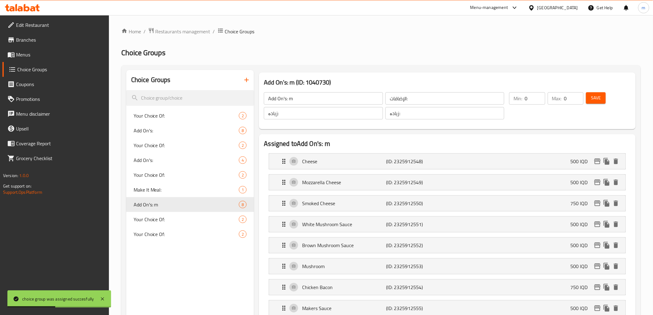
click at [318, 99] on input "Add On's: m" at bounding box center [323, 98] width 119 height 12
type input "Add On's:"
click at [604, 95] on button "Save" at bounding box center [596, 97] width 20 height 11
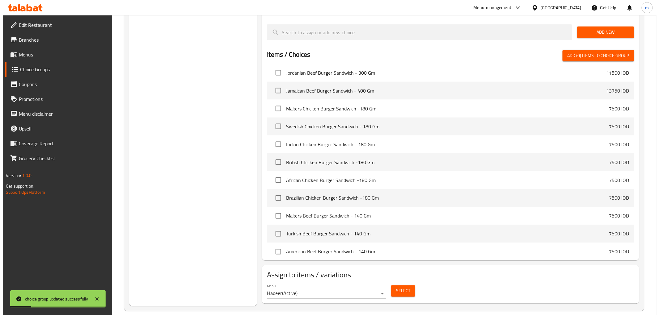
scroll to position [310, 0]
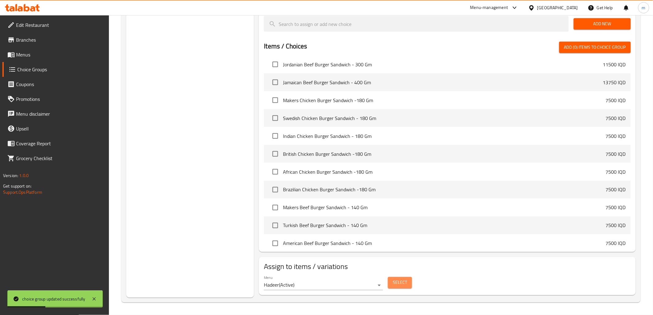
click at [400, 280] on span "Select" at bounding box center [400, 283] width 14 height 8
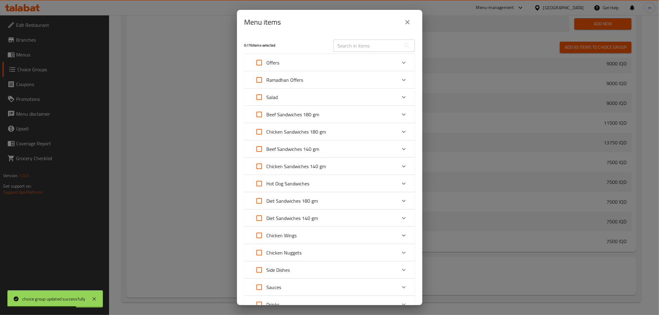
click at [260, 132] on input "Expand" at bounding box center [259, 131] width 15 height 15
checkbox input "true"
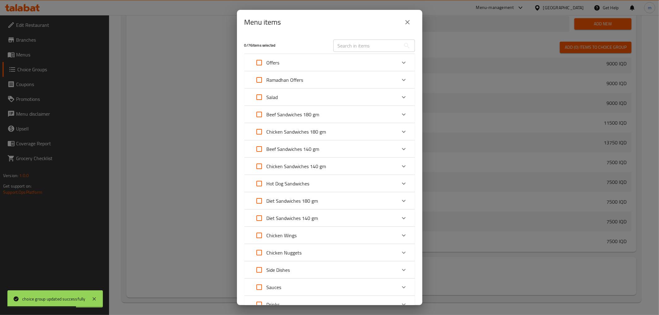
checkbox input "true"
click at [260, 166] on input "Expand" at bounding box center [259, 166] width 15 height 15
checkbox input "true"
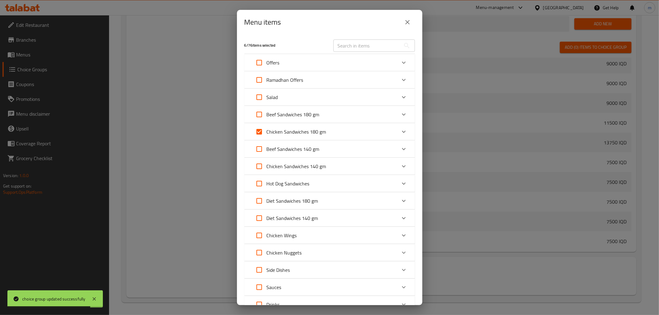
checkbox input "true"
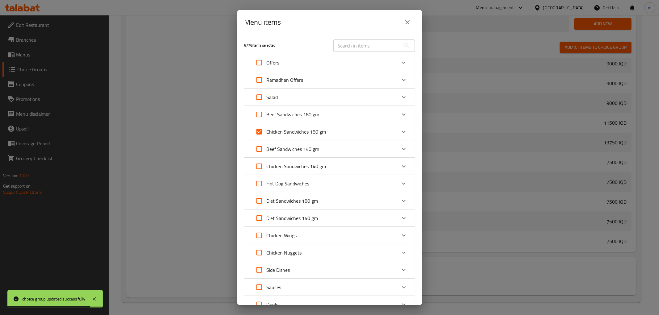
checkbox input "true"
click at [298, 184] on p "Hot Dog Sandwiches" at bounding box center [287, 183] width 43 height 7
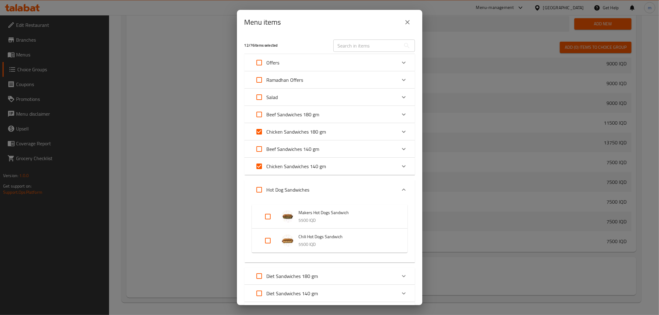
click at [298, 184] on div "Hot Dog Sandwiches" at bounding box center [281, 189] width 58 height 15
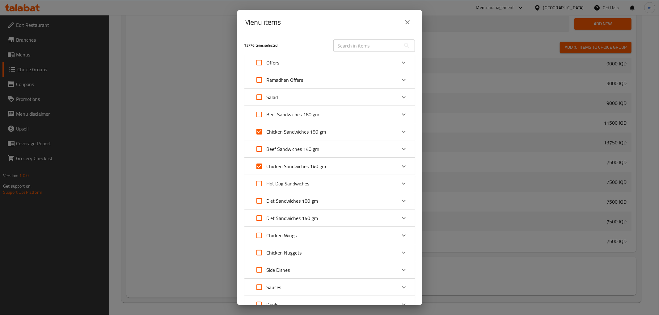
click at [292, 198] on p "Diet Sandwiches 180 gm" at bounding box center [292, 200] width 52 height 7
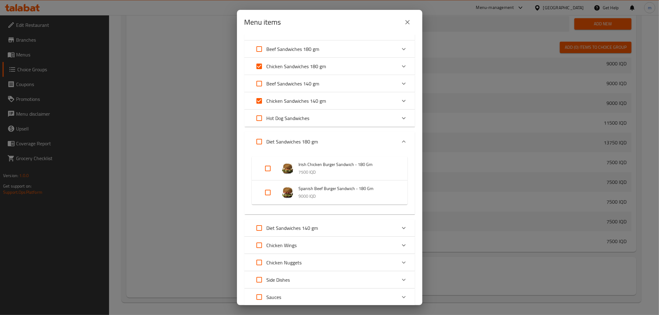
scroll to position [80, 0]
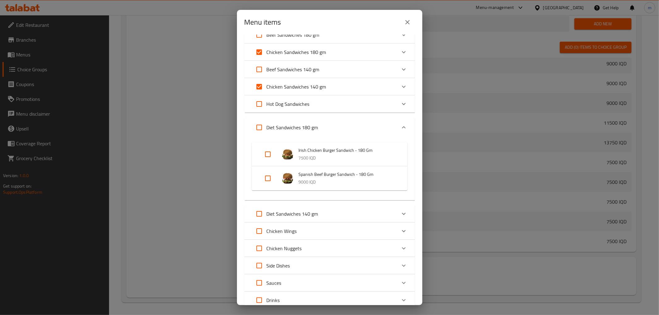
click at [268, 156] on input "Expand" at bounding box center [267, 154] width 15 height 15
checkbox input "true"
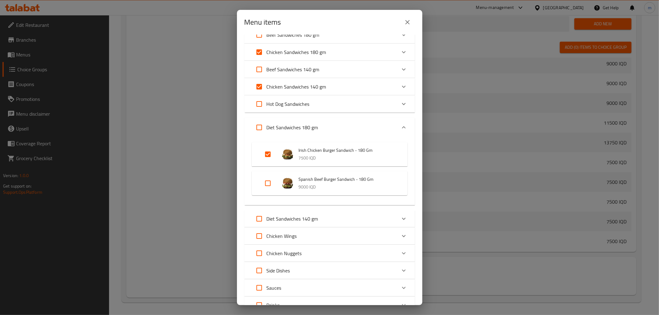
click at [313, 215] on p "Diet Sandwiches 140 gm" at bounding box center [292, 218] width 52 height 7
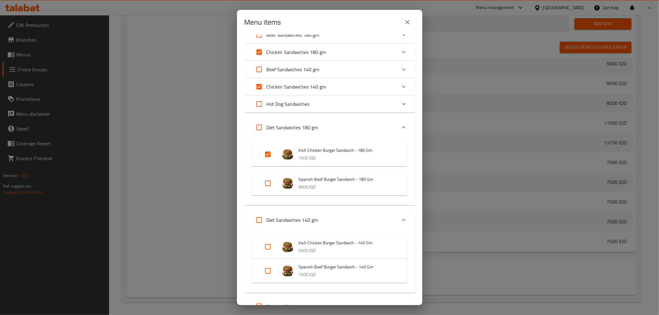
click at [271, 245] on input "Expand" at bounding box center [267, 247] width 15 height 15
checkbox input "true"
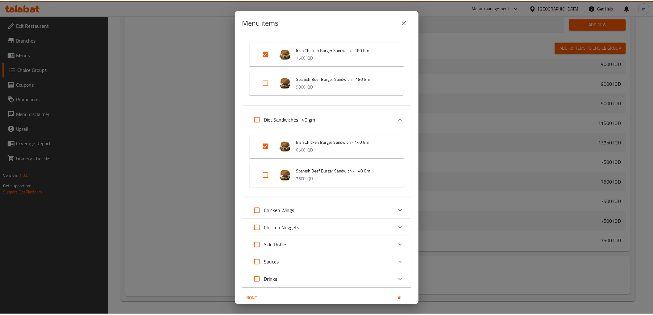
scroll to position [206, 0]
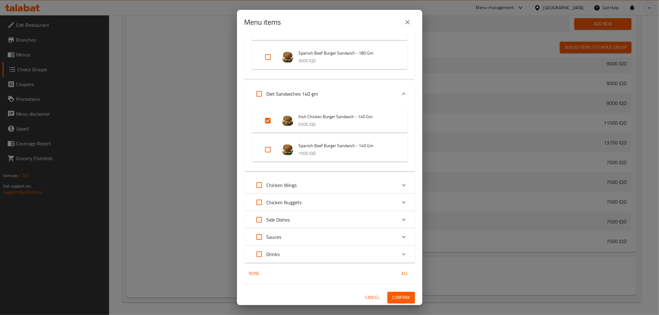
click at [392, 295] on span "Confirm" at bounding box center [401, 298] width 18 height 8
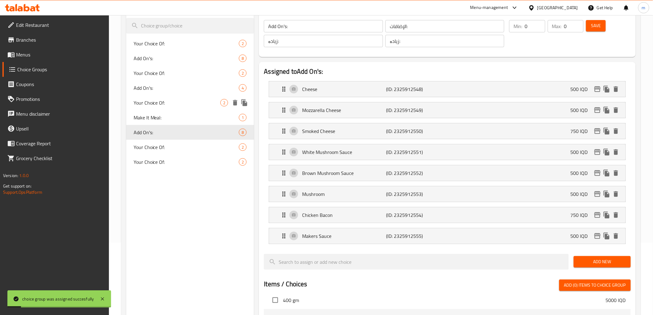
scroll to position [0, 0]
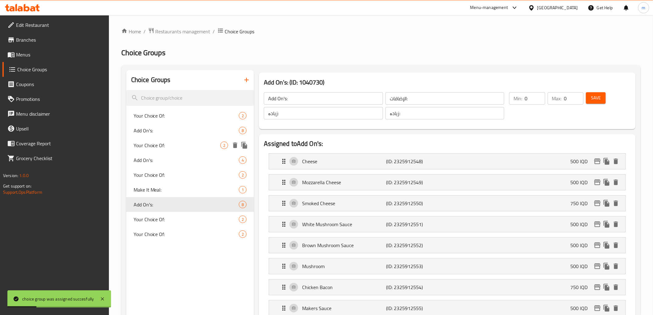
click at [186, 145] on span "Your Choice Of:" at bounding box center [177, 145] width 87 height 7
type input "Your Choice Of:"
type input "إختيارك من:"
type input "هەڵبژاردنت لە:"
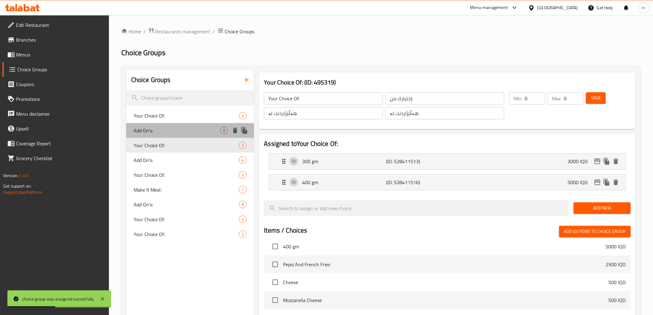
click at [174, 132] on span "Add On's:" at bounding box center [177, 130] width 87 height 7
type input "Add On's:"
type input "الإضافات:"
type input "زیادە:"
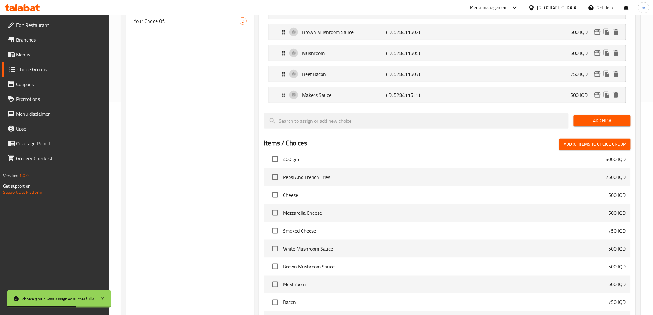
scroll to position [160, 0]
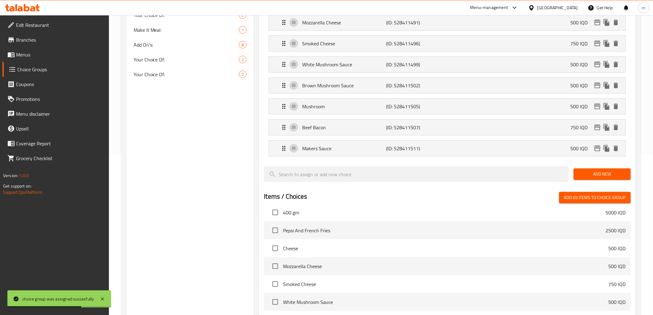
click at [23, 58] on span "Menus" at bounding box center [60, 54] width 88 height 7
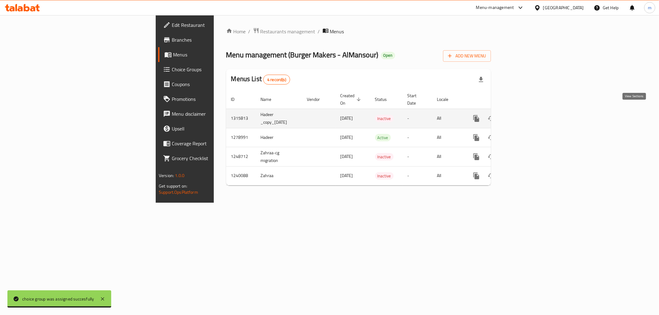
click at [524, 115] on icon "enhanced table" at bounding box center [520, 118] width 7 height 7
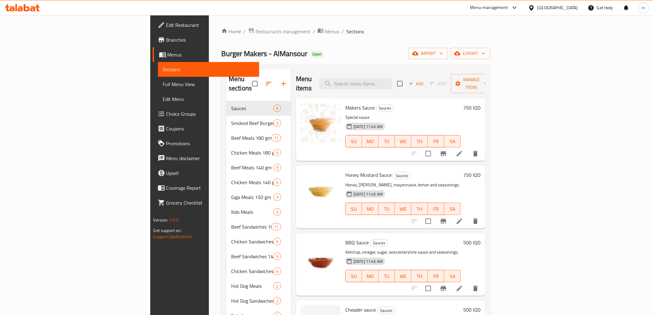
drag, startPoint x: 30, startPoint y: 118, endPoint x: 35, endPoint y: 117, distance: 4.6
click at [153, 118] on link "Choice Groups" at bounding box center [206, 114] width 107 height 15
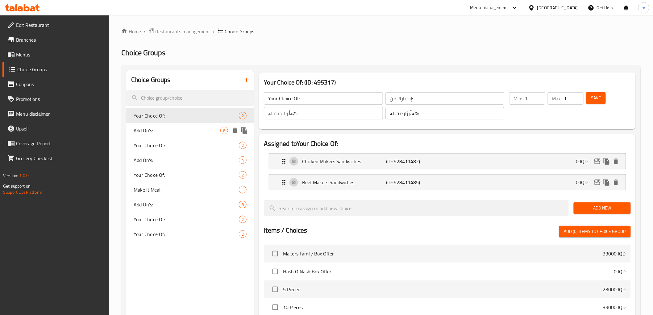
click at [201, 134] on div "Add On's: 8" at bounding box center [190, 130] width 128 height 15
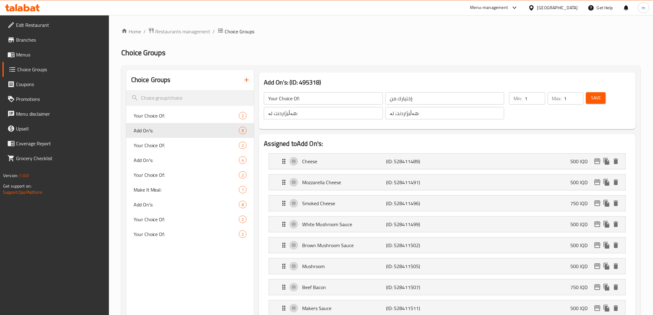
type input "Add On's:"
type input "الإضافات:"
type input "زیادە:"
type input "0"
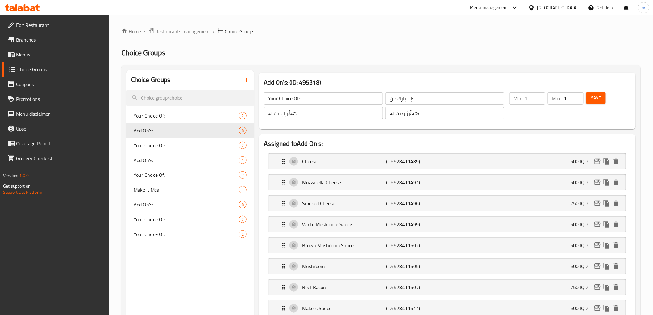
type input "0"
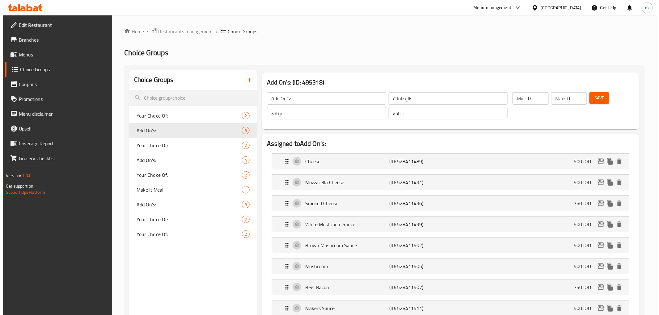
scroll to position [310, 0]
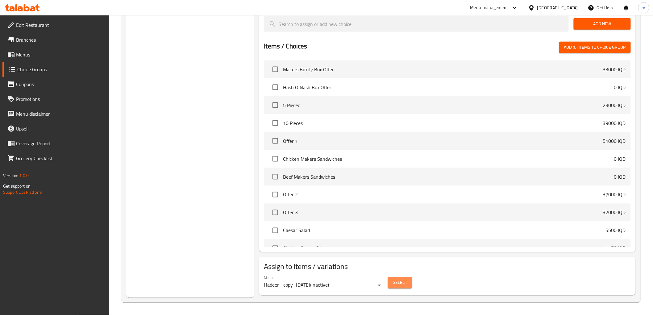
click at [397, 282] on span "Select" at bounding box center [400, 283] width 14 height 8
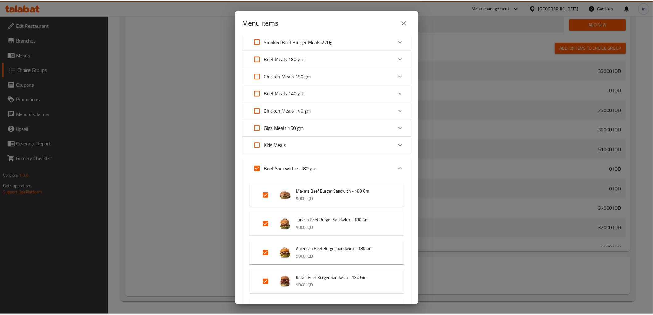
scroll to position [0, 0]
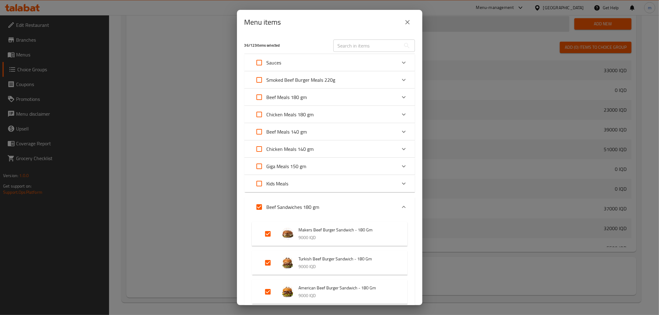
drag, startPoint x: 412, startPoint y: 23, endPoint x: 393, endPoint y: 25, distance: 18.9
click at [412, 23] on button "close" at bounding box center [407, 22] width 15 height 15
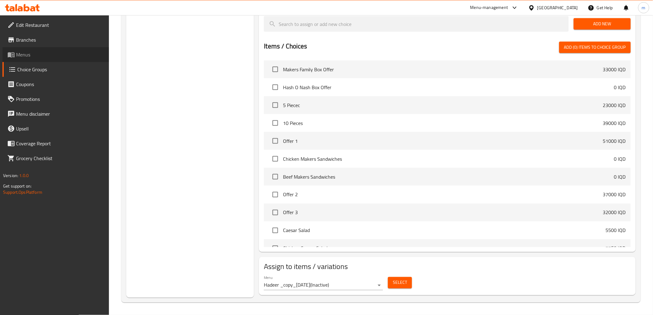
click at [44, 54] on span "Menus" at bounding box center [60, 54] width 88 height 7
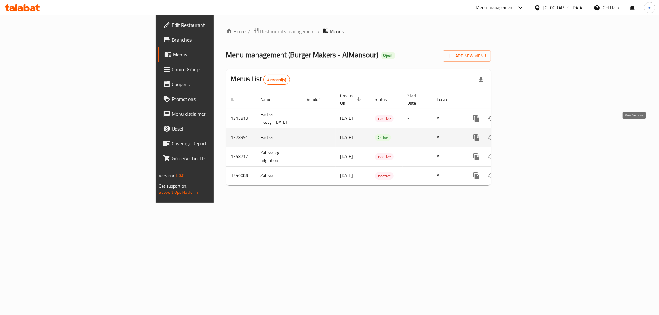
click at [523, 135] on icon "enhanced table" at bounding box center [521, 138] width 6 height 6
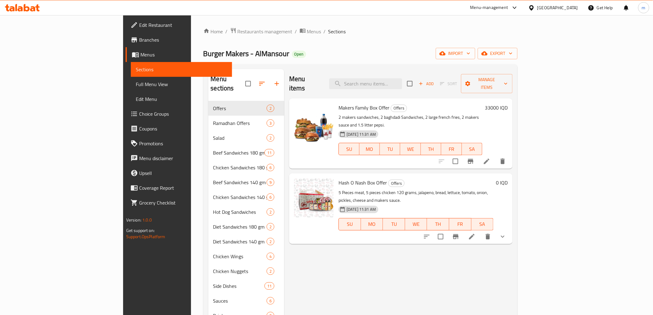
click at [139, 113] on span "Choice Groups" at bounding box center [183, 113] width 88 height 7
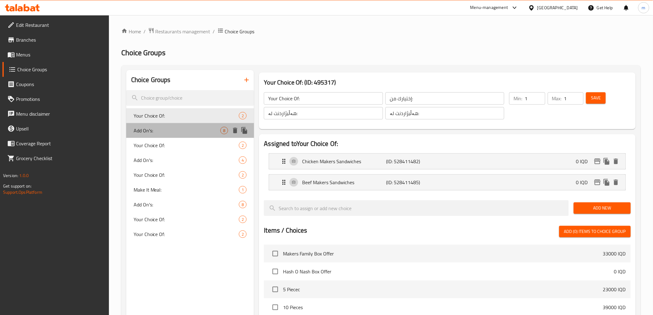
click at [187, 133] on span "Add On's:" at bounding box center [177, 130] width 87 height 7
type input "Add On's:"
type input "الإضافات:"
type input "زیادە:"
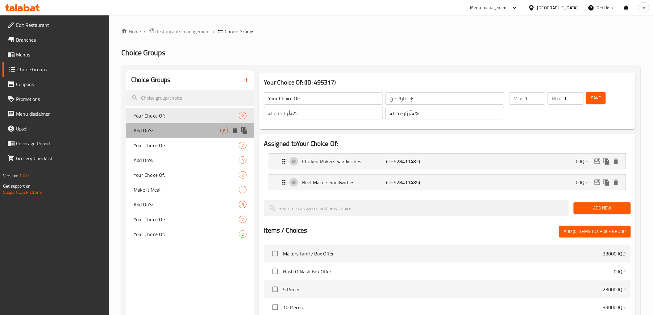
type input "0"
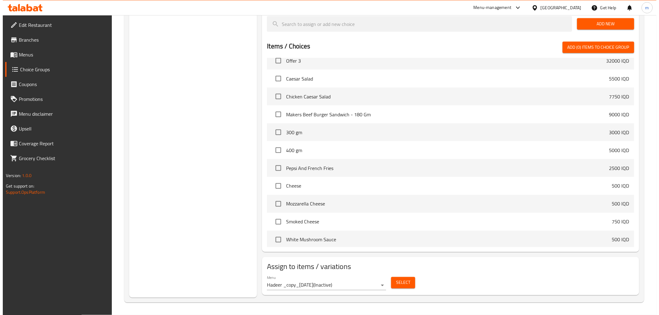
scroll to position [160, 0]
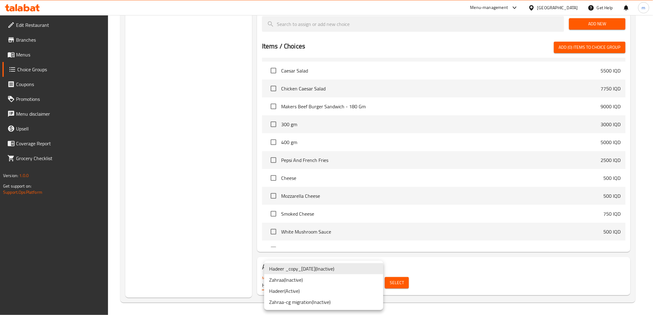
click at [314, 286] on li "Hadeer ( Active )" at bounding box center [323, 291] width 119 height 11
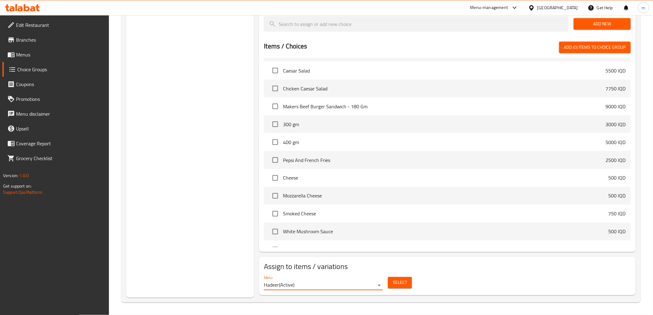
click at [396, 281] on span "Select" at bounding box center [400, 283] width 14 height 8
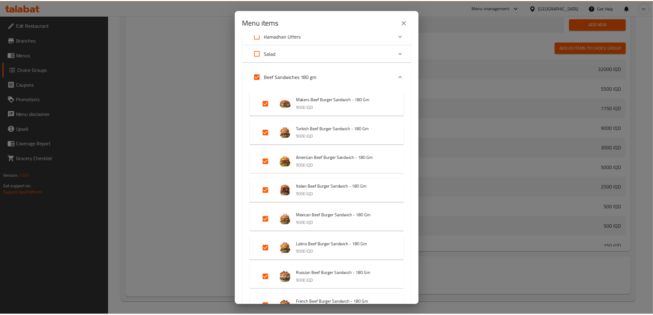
scroll to position [0, 0]
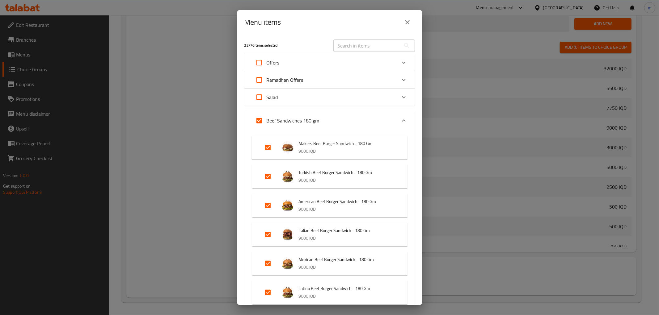
click at [404, 20] on icon "close" at bounding box center [407, 22] width 7 height 7
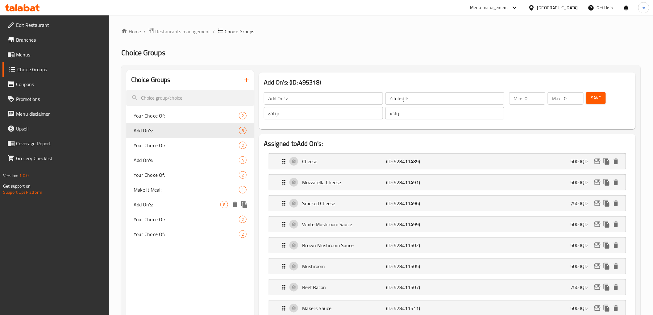
drag, startPoint x: 167, startPoint y: 206, endPoint x: 223, endPoint y: 193, distance: 57.1
click at [168, 206] on span "Add On's:" at bounding box center [177, 204] width 87 height 7
type input "Add On's:"
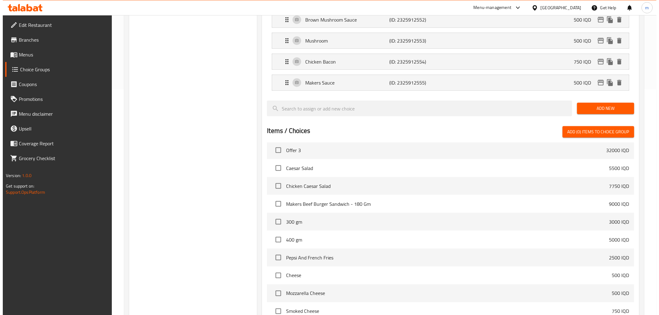
scroll to position [310, 0]
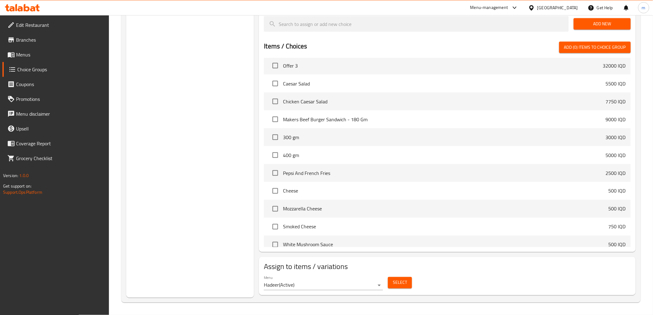
drag, startPoint x: 396, startPoint y: 291, endPoint x: 399, endPoint y: 285, distance: 6.2
click at [397, 290] on div "Select" at bounding box center [400, 283] width 29 height 16
click at [400, 285] on span "Select" at bounding box center [400, 283] width 14 height 8
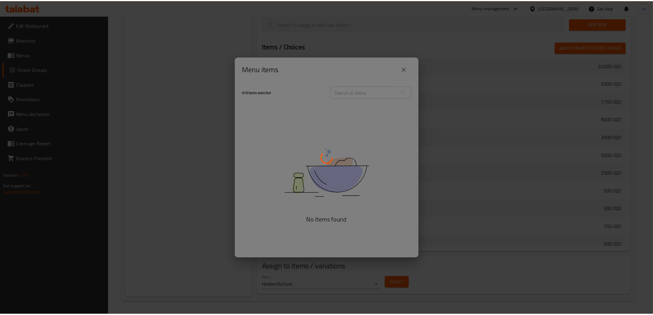
scroll to position [160, 0]
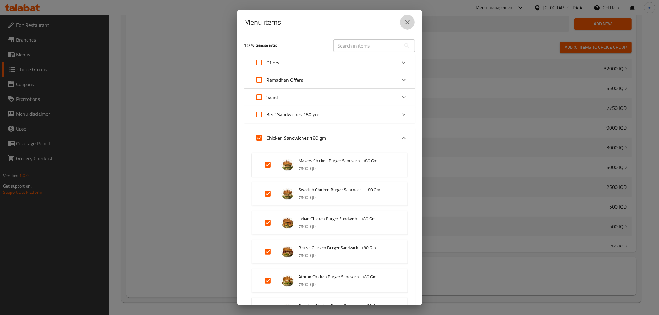
click at [408, 22] on icon "close" at bounding box center [407, 22] width 7 height 7
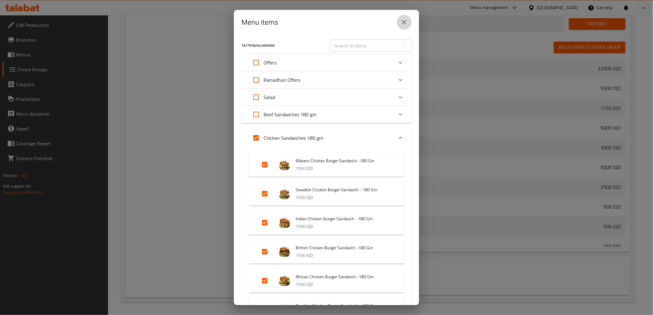
scroll to position [147, 0]
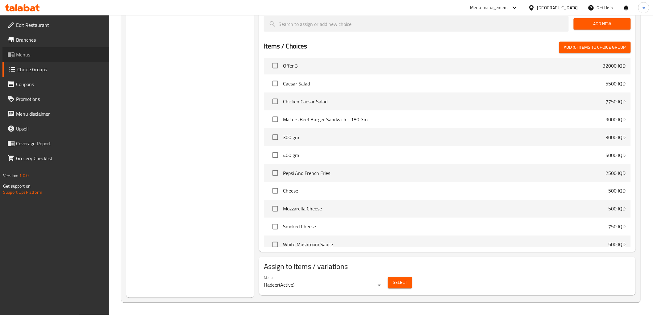
click at [26, 57] on span "Menus" at bounding box center [60, 54] width 88 height 7
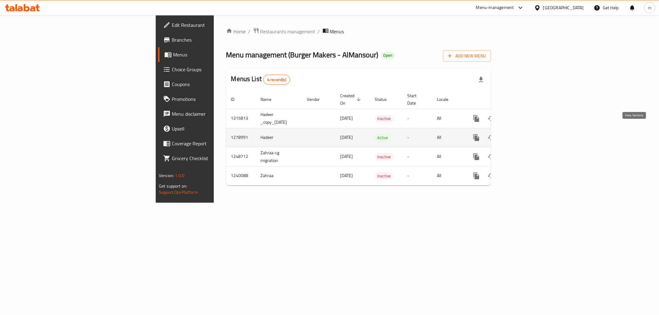
click at [524, 134] on icon "enhanced table" at bounding box center [520, 137] width 7 height 7
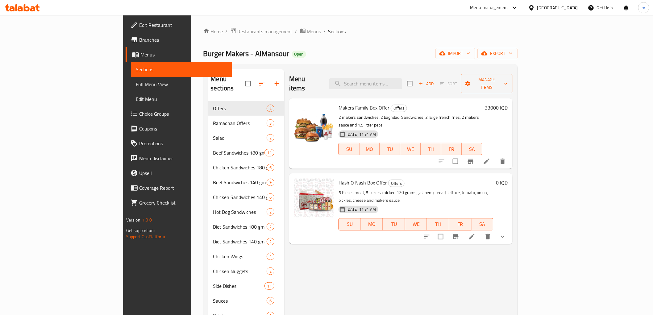
click at [131, 77] on link "Full Menu View" at bounding box center [181, 84] width 101 height 15
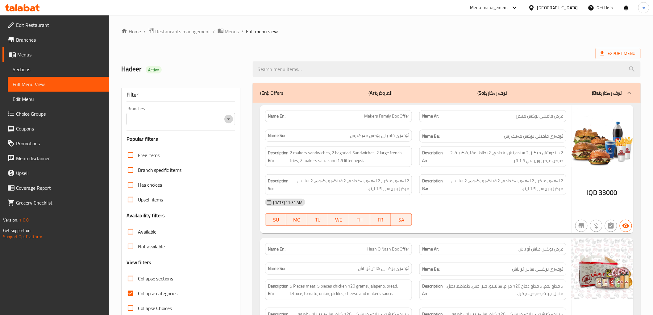
click at [227, 120] on icon "Open" at bounding box center [228, 118] width 7 height 7
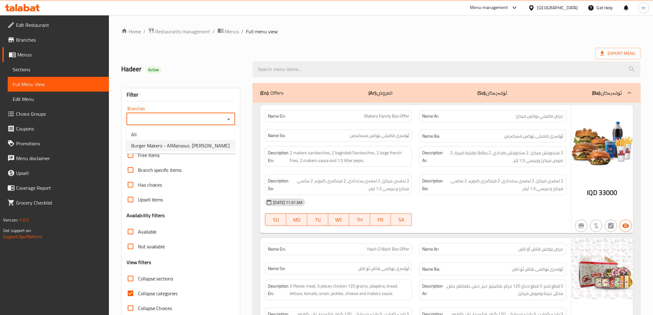
click at [171, 146] on span "Burger Makers - AlMansour, [PERSON_NAME]" at bounding box center [180, 145] width 99 height 7
type input "Burger Makers - AlMansour, [PERSON_NAME]"
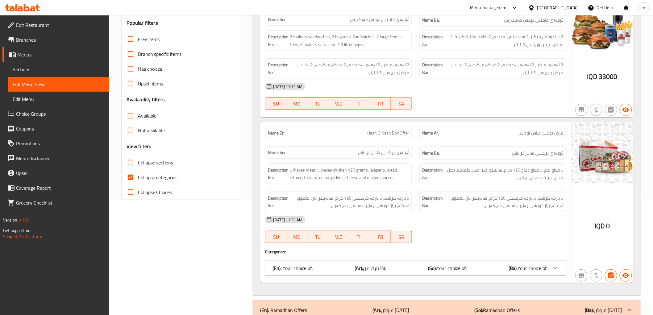
scroll to position [160, 0]
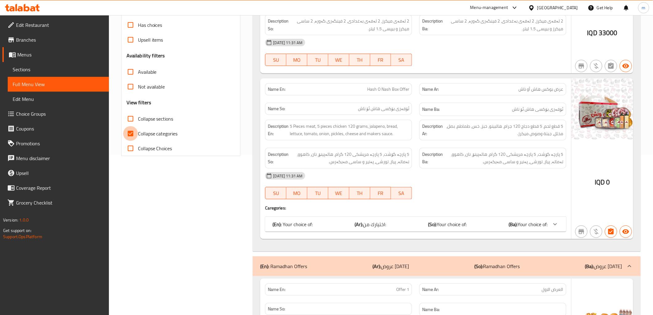
click at [136, 135] on input "Collapse categories" at bounding box center [130, 133] width 15 height 15
checkbox input "false"
click at [133, 115] on input "Collapse sections" at bounding box center [130, 118] width 15 height 15
checkbox input "true"
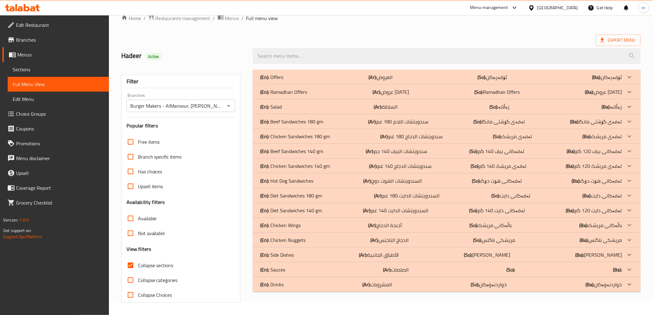
scroll to position [13, 0]
drag, startPoint x: 282, startPoint y: 212, endPoint x: 281, endPoint y: 208, distance: 3.1
click at [283, 212] on p "(En): Diet Sandwiches 140 gm" at bounding box center [291, 210] width 62 height 7
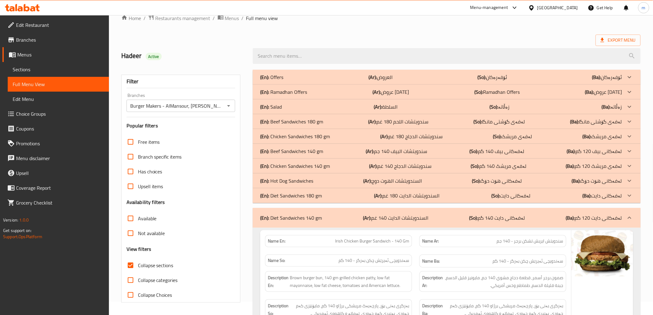
click at [281, 199] on p "(En): Diet Sandwiches 180 gm" at bounding box center [291, 195] width 62 height 7
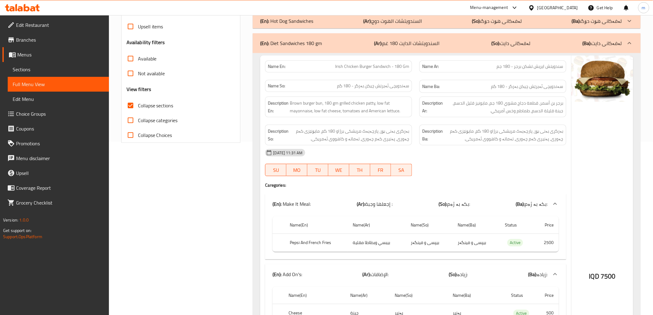
scroll to position [254, 0]
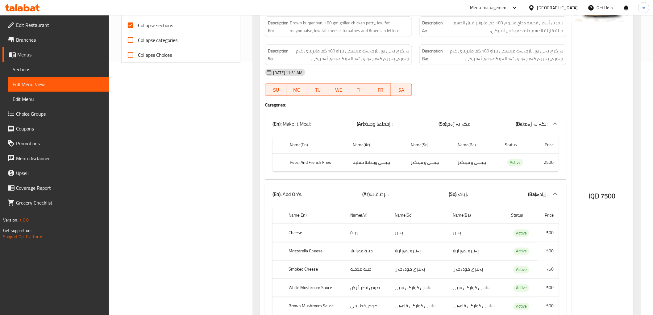
click at [384, 135] on div "Name(En) Name(Ar) Name(So) Name(Ba) Status Price Pepsi And French Fries بيبسي و…" at bounding box center [415, 157] width 301 height 46
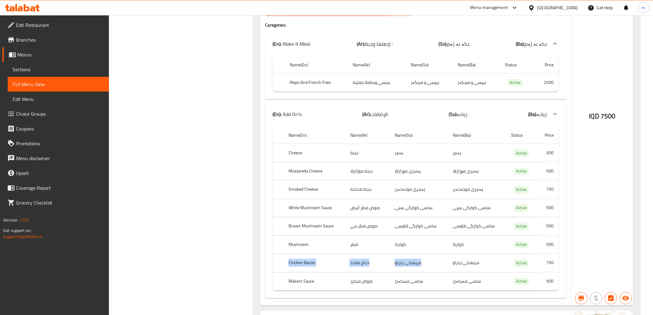
drag, startPoint x: 289, startPoint y: 262, endPoint x: 392, endPoint y: 263, distance: 103.8
click at [392, 263] on tr "Chicken Bacon دجاج مقدد مریشکی چنراو مریشکی چنراو Active 750" at bounding box center [416, 263] width 286 height 18
copy tr "Chicken Bacon دجاج مقدد مریشکی چنراو"
click at [262, 177] on div "Name En: Irish Chicken Burger Sandwich - 180 Gm Name Ar: سندويتش ايريش تشكن برج…" at bounding box center [415, 100] width 311 height 411
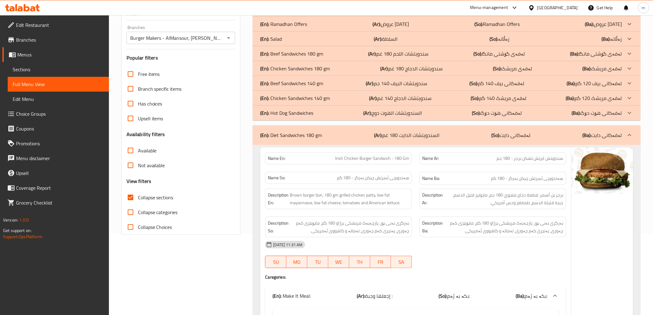
scroll to position [74, 0]
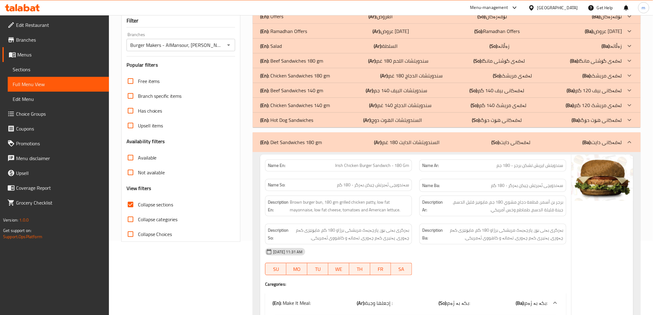
click at [281, 103] on p "(En): Chicken Sandwiches 140 gm" at bounding box center [295, 105] width 70 height 7
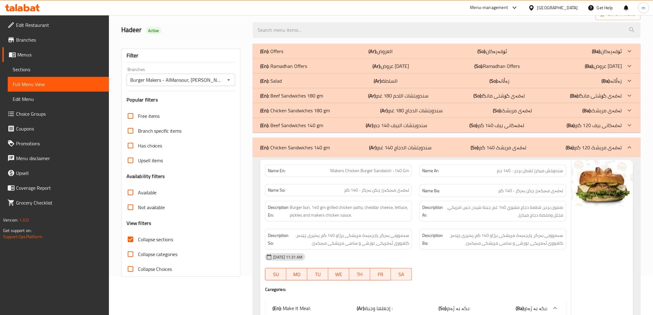
scroll to position [2, 0]
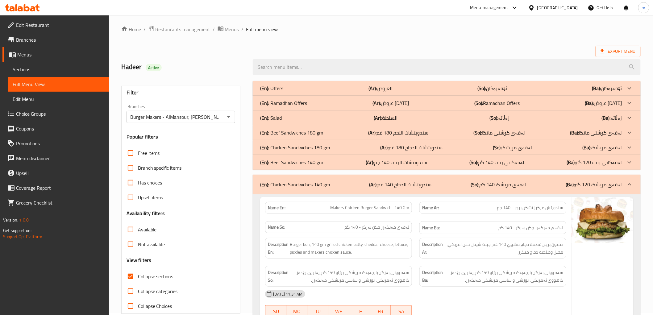
click at [356, 159] on div "(En): Beef Sandwiches 140 gm (Ar): سندويتشات البيف 140 جم (So): لەفەکانی بیف 14…" at bounding box center [441, 162] width 362 height 7
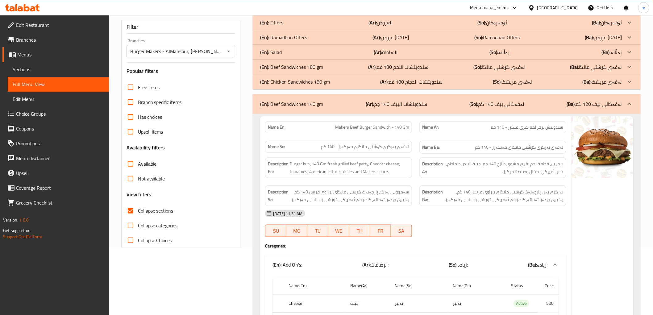
scroll to position [0, 0]
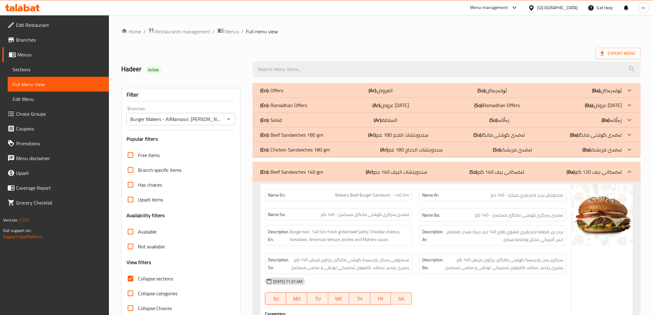
click at [300, 147] on p "(En): Chicken Sandwiches 180 gm" at bounding box center [295, 149] width 70 height 7
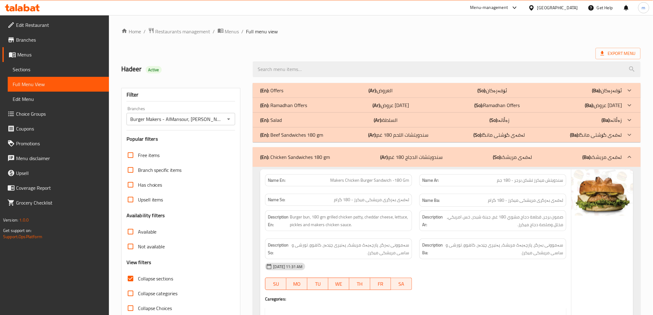
click at [315, 133] on p "(En): Beef Sandwiches 180 gm" at bounding box center [291, 134] width 63 height 7
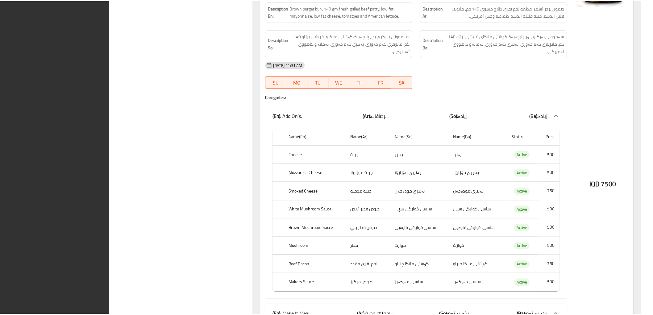
scroll to position [16039, 0]
